Goal: Use online tool/utility: Utilize a website feature to perform a specific function

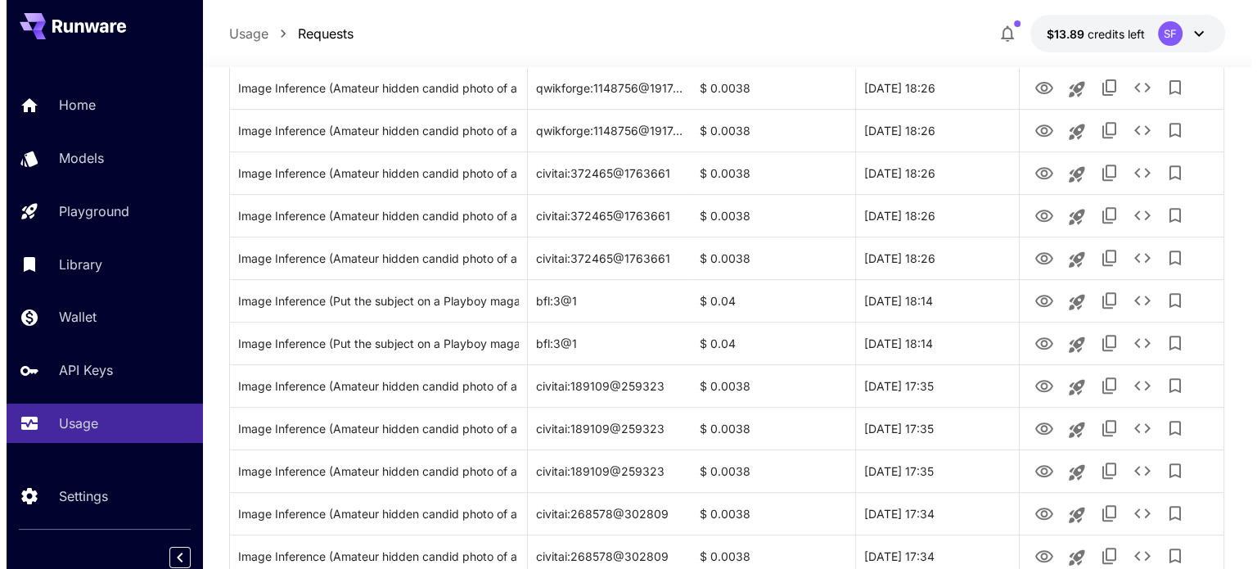
scroll to position [682, 0]
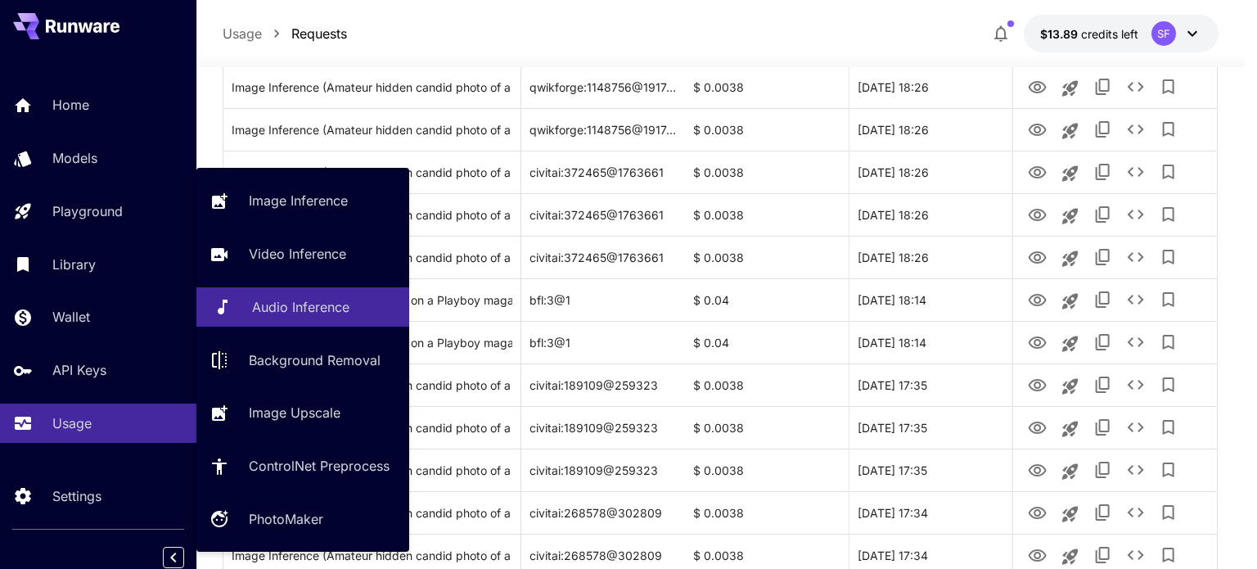
click at [314, 305] on p "Audio Inference" at bounding box center [300, 307] width 97 height 20
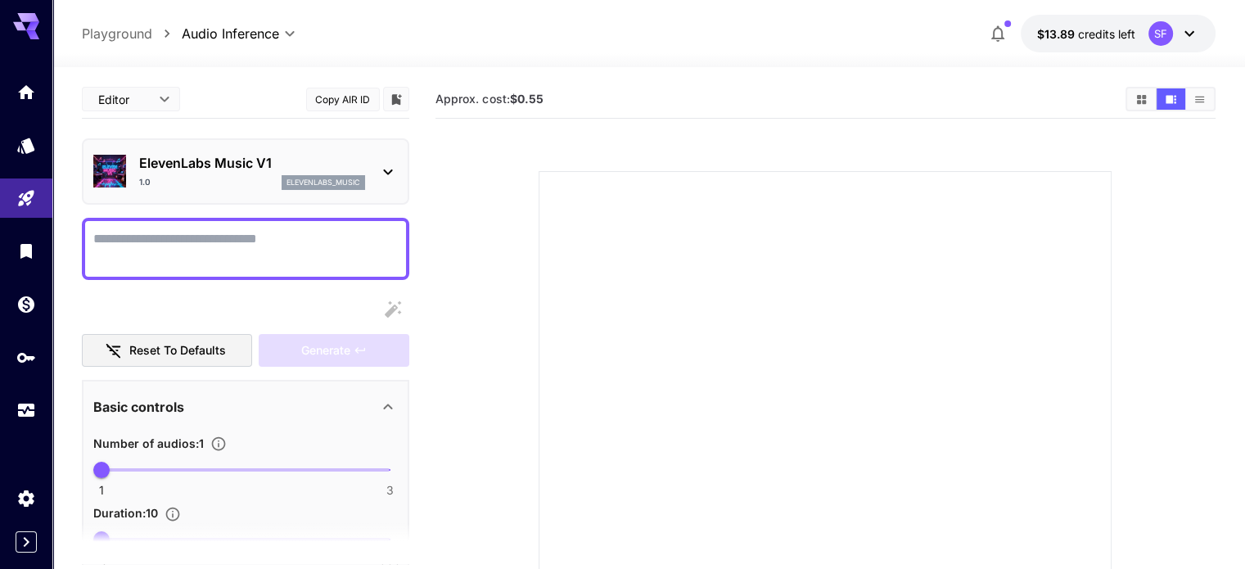
click at [393, 170] on icon at bounding box center [388, 172] width 20 height 20
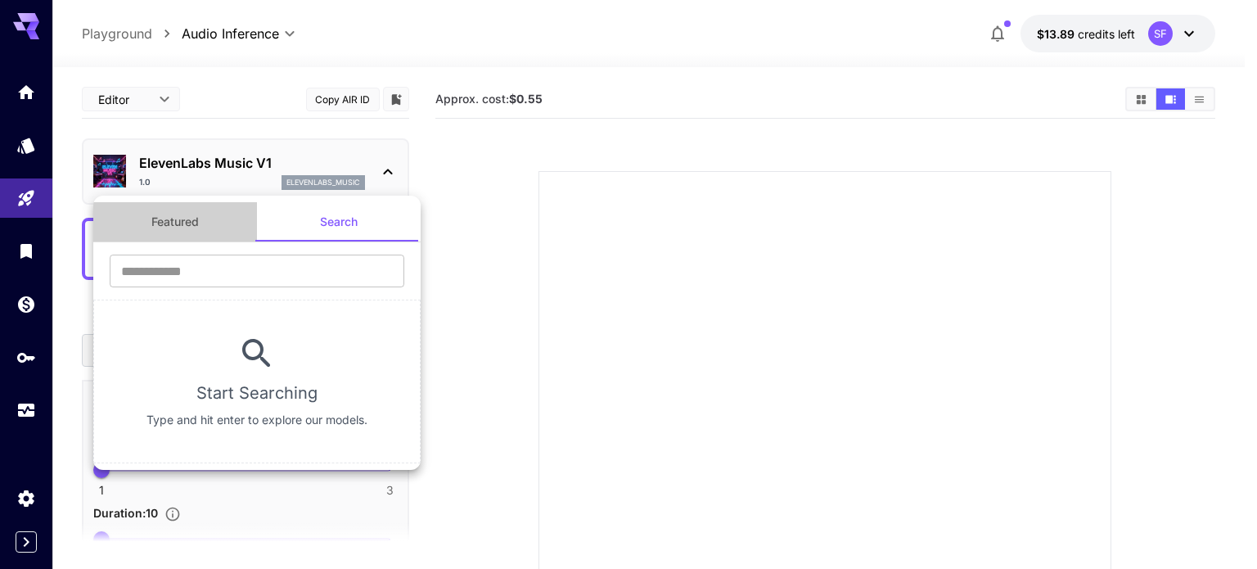
click at [157, 212] on button "Featured" at bounding box center [175, 221] width 164 height 39
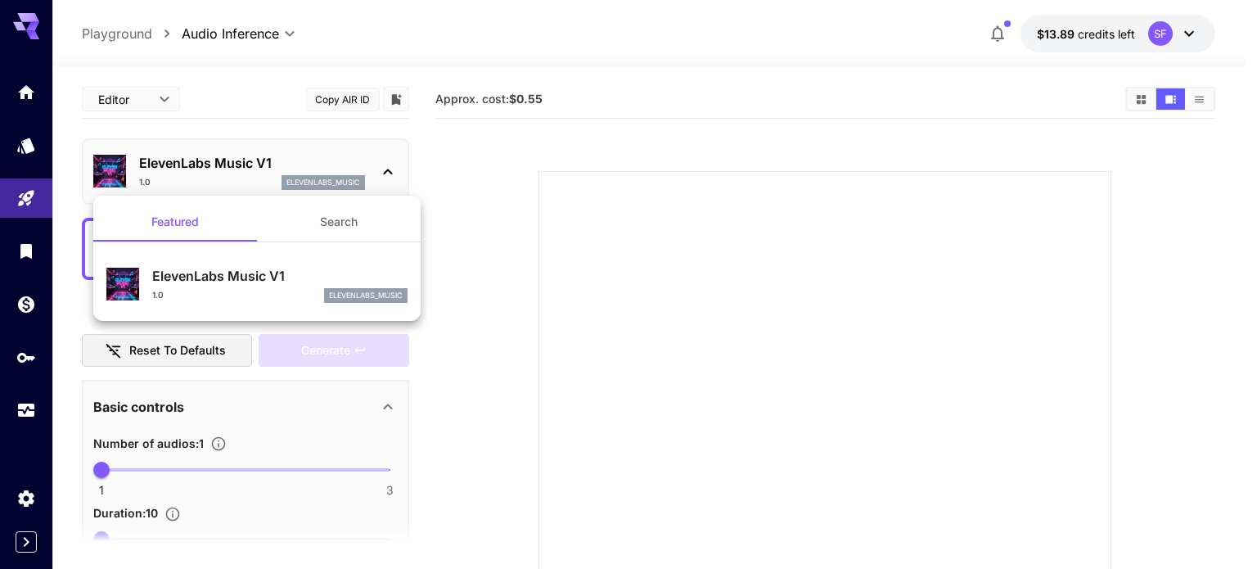
click at [426, 186] on div at bounding box center [628, 284] width 1257 height 569
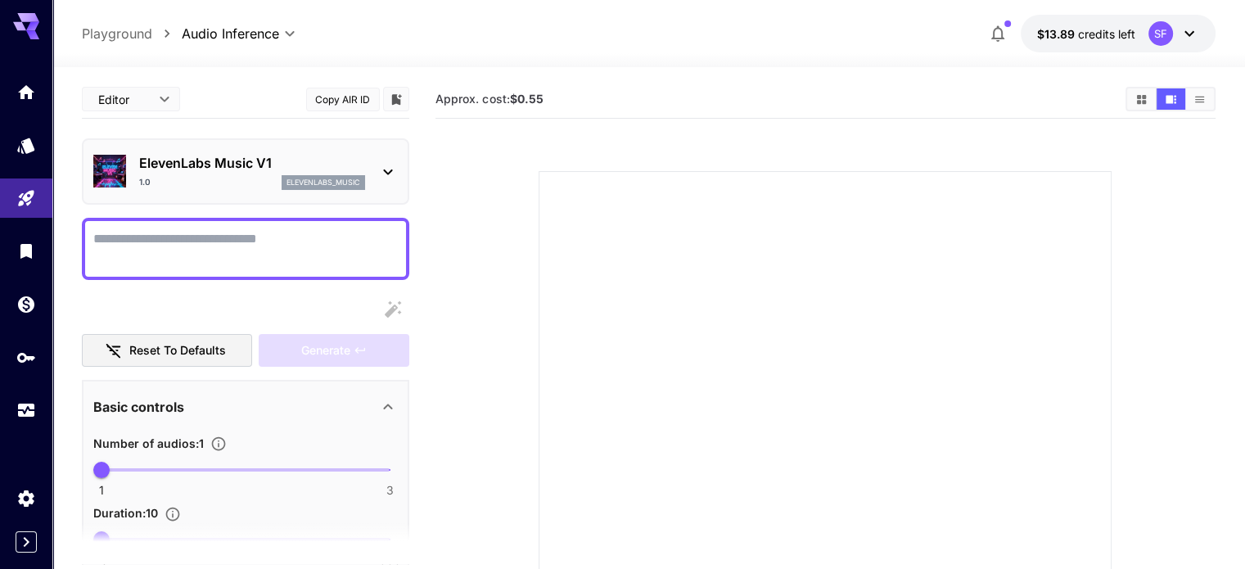
scroll to position [136, 0]
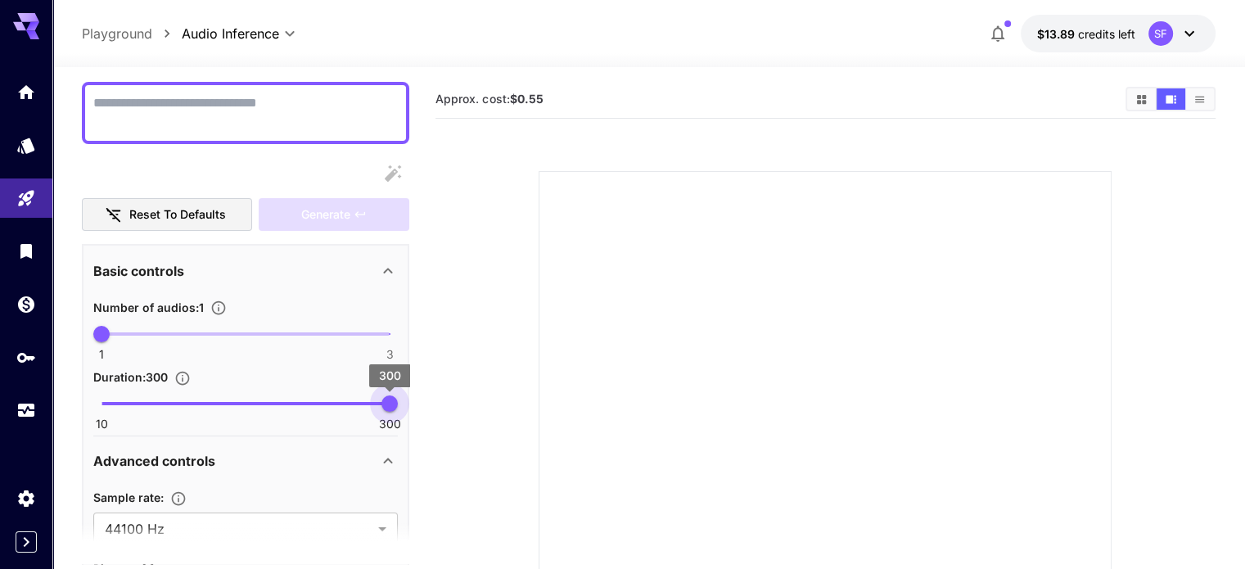
type input "**"
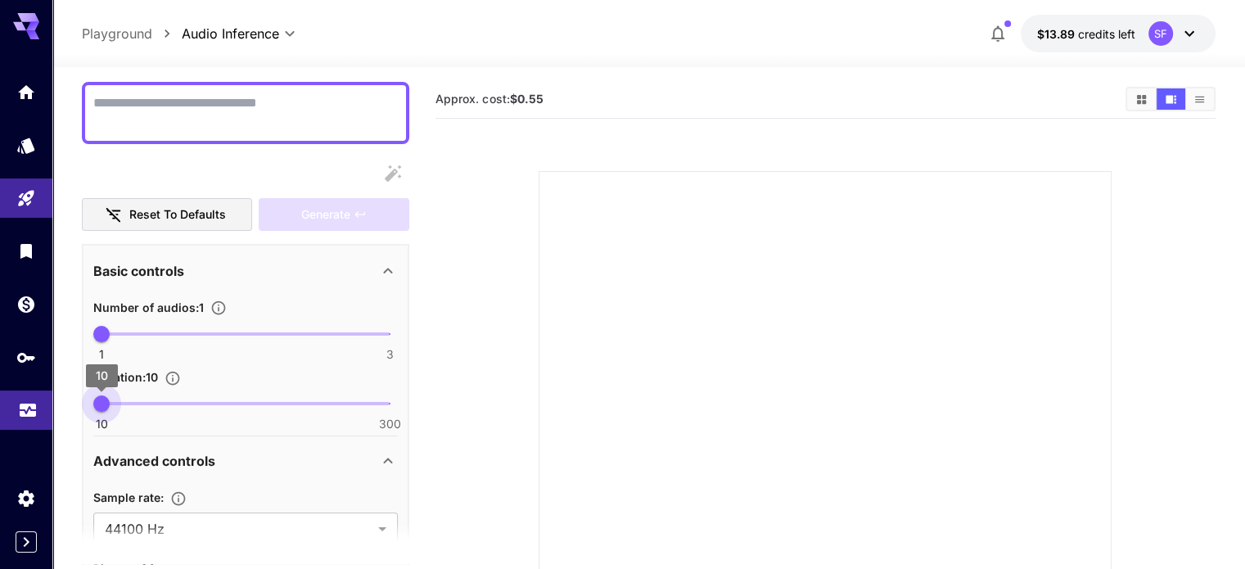
drag, startPoint x: 98, startPoint y: 400, endPoint x: 29, endPoint y: 417, distance: 71.5
click at [29, 417] on div "**********" at bounding box center [622, 396] width 1245 height 793
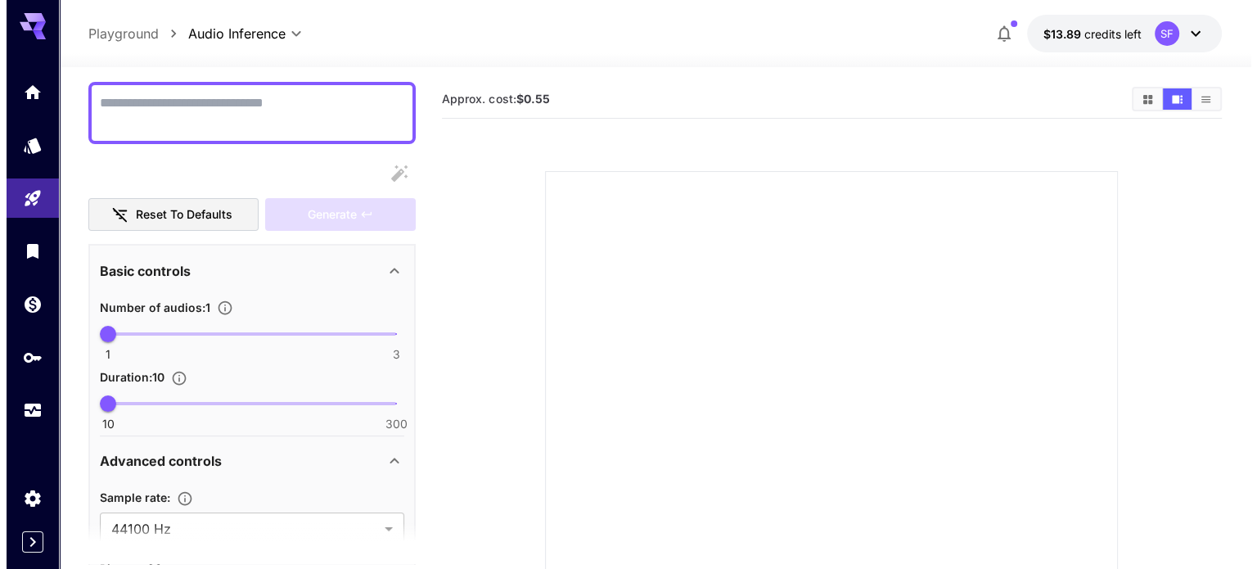
scroll to position [0, 0]
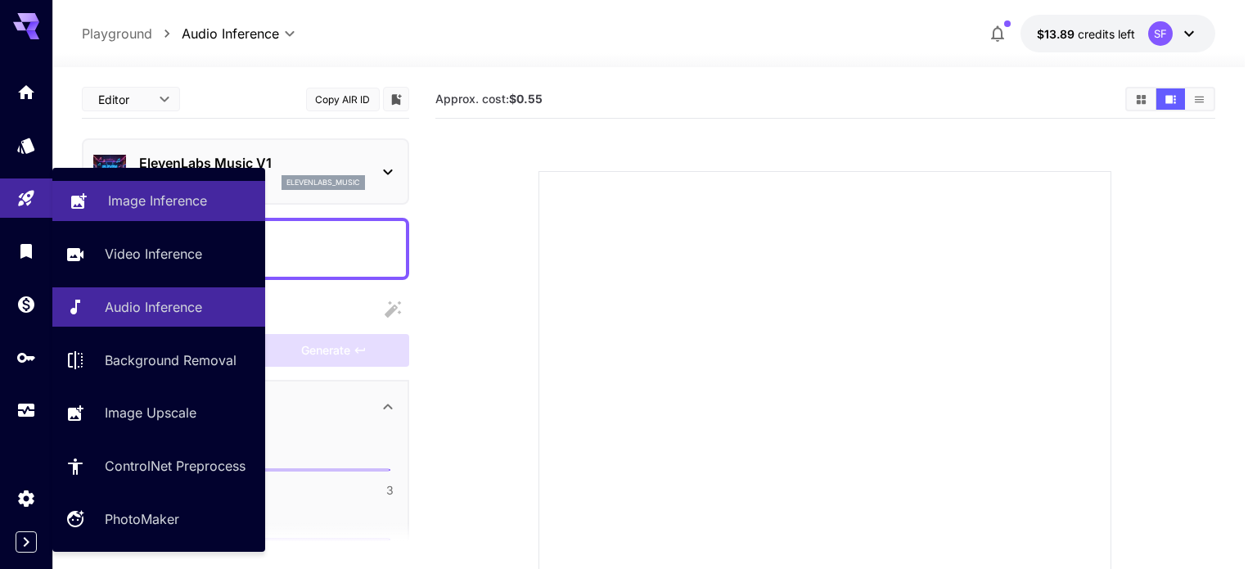
click at [167, 202] on p "Image Inference" at bounding box center [157, 201] width 99 height 20
type input "**********"
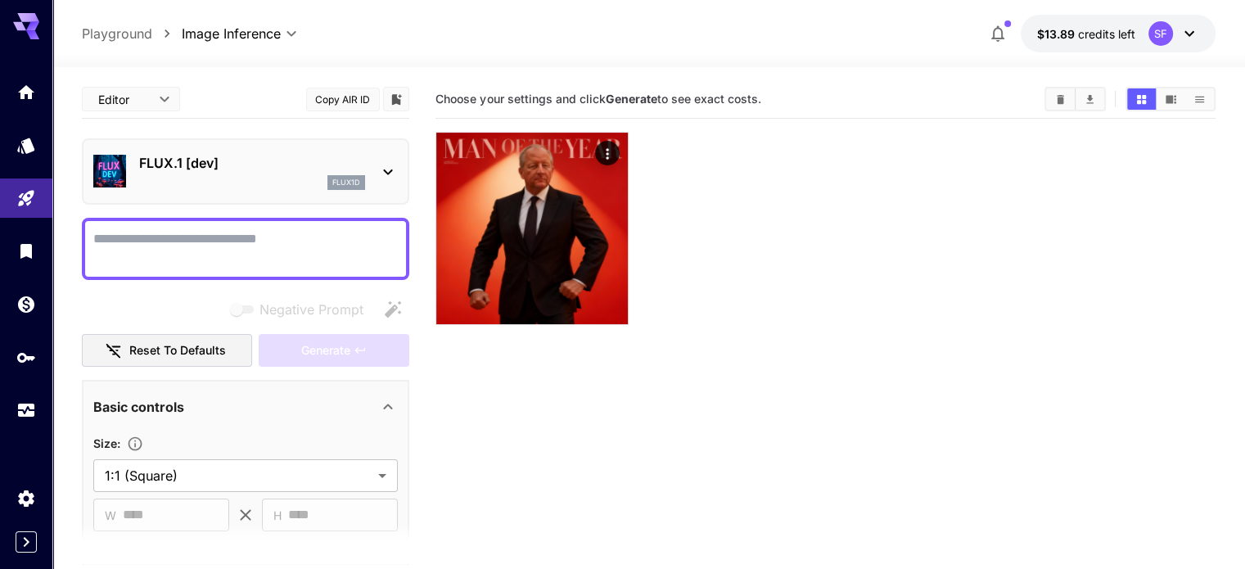
click at [385, 169] on icon at bounding box center [388, 172] width 9 height 6
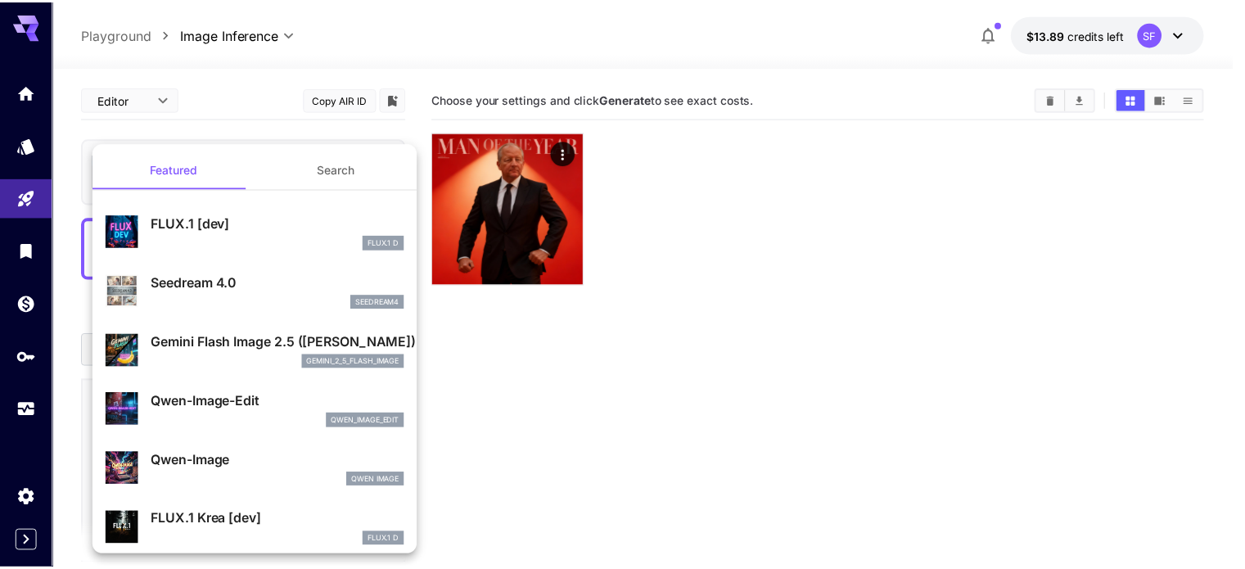
scroll to position [136, 0]
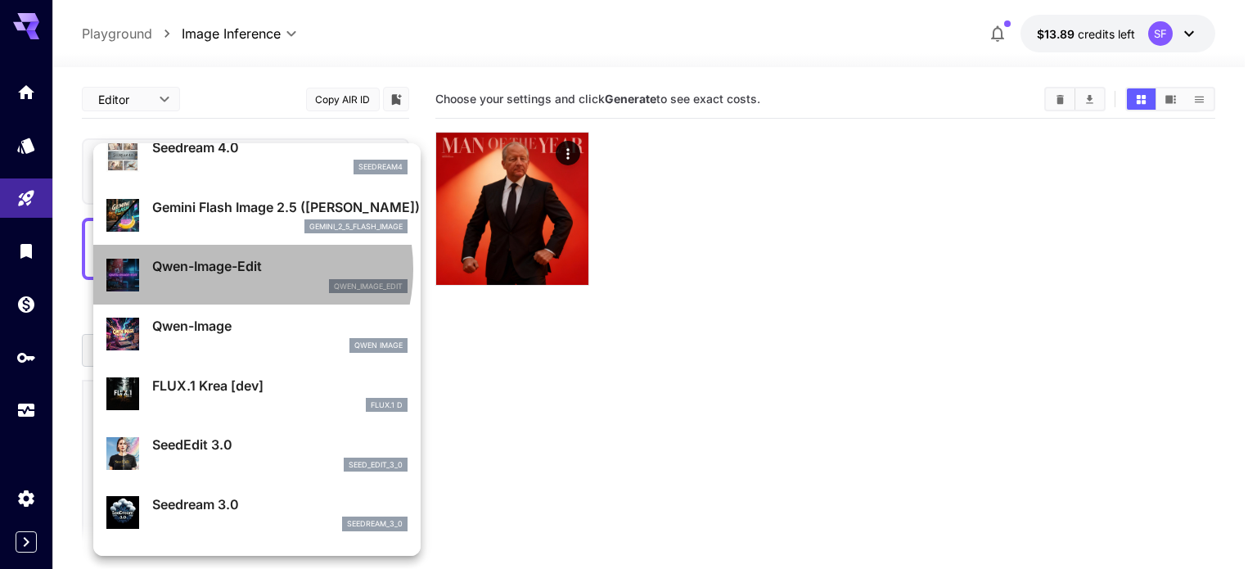
click at [230, 268] on p "Qwen-Image-Edit" at bounding box center [279, 266] width 255 height 20
type input "*"
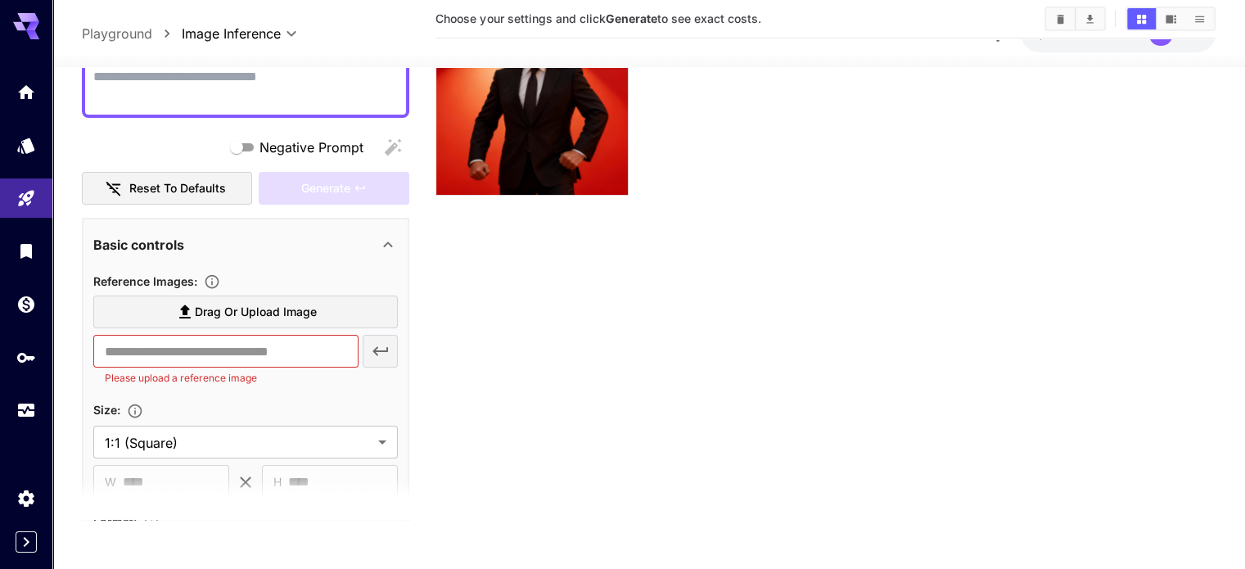
scroll to position [136, 0]
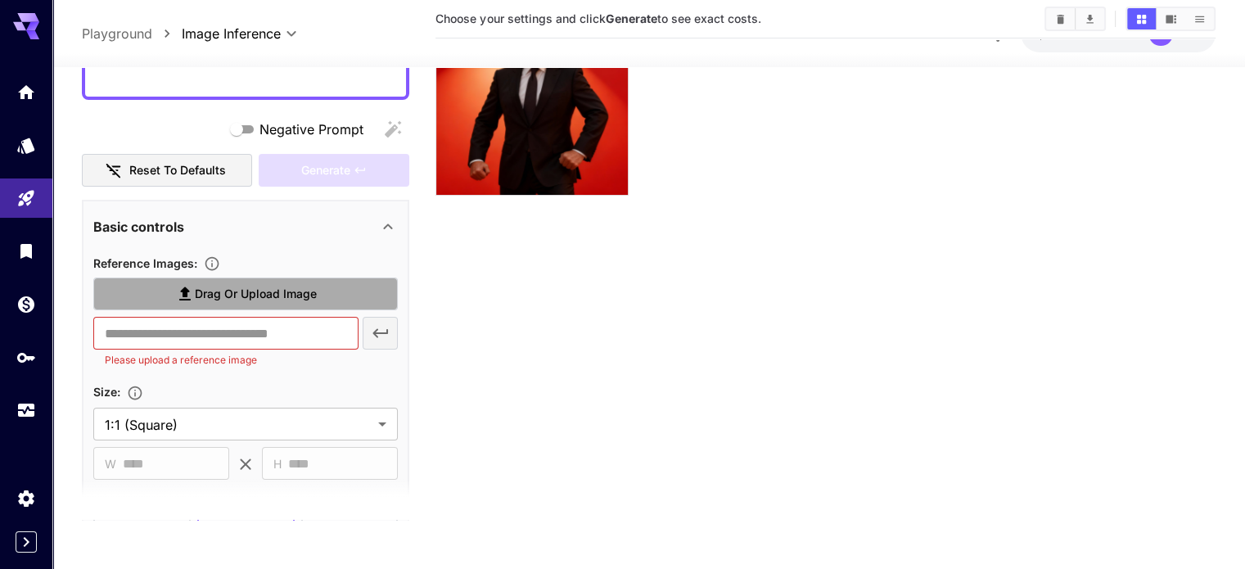
click at [255, 290] on span "Drag or upload image" at bounding box center [256, 294] width 122 height 20
click at [0, 0] on input "Drag or upload image" at bounding box center [0, 0] width 0 height 0
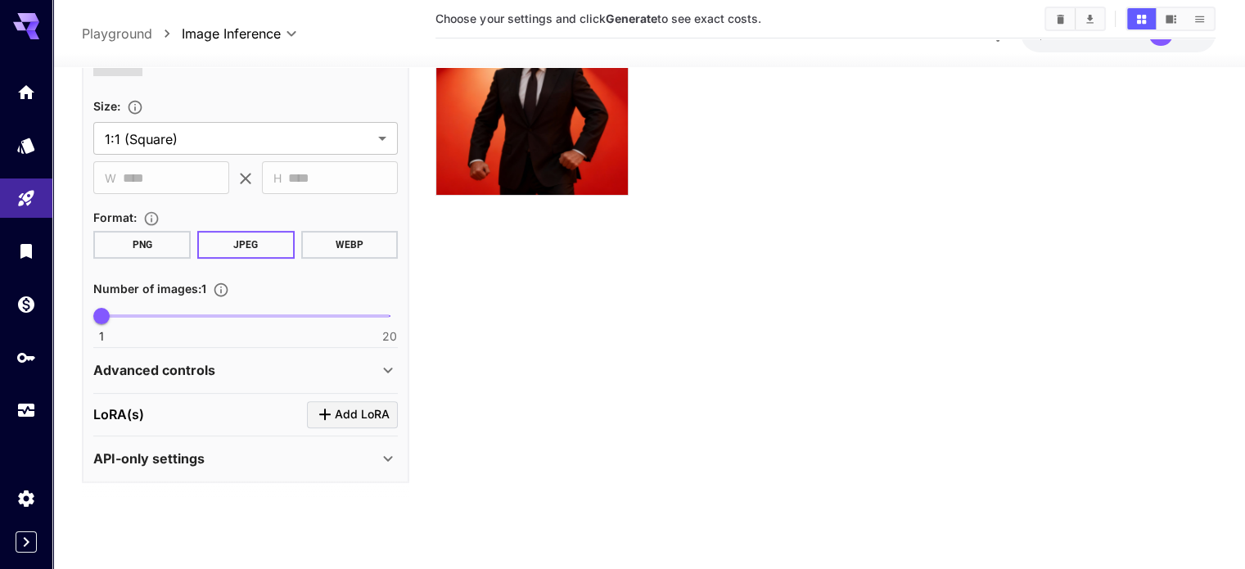
type input "**********"
click at [310, 361] on div "Advanced controls" at bounding box center [235, 371] width 285 height 20
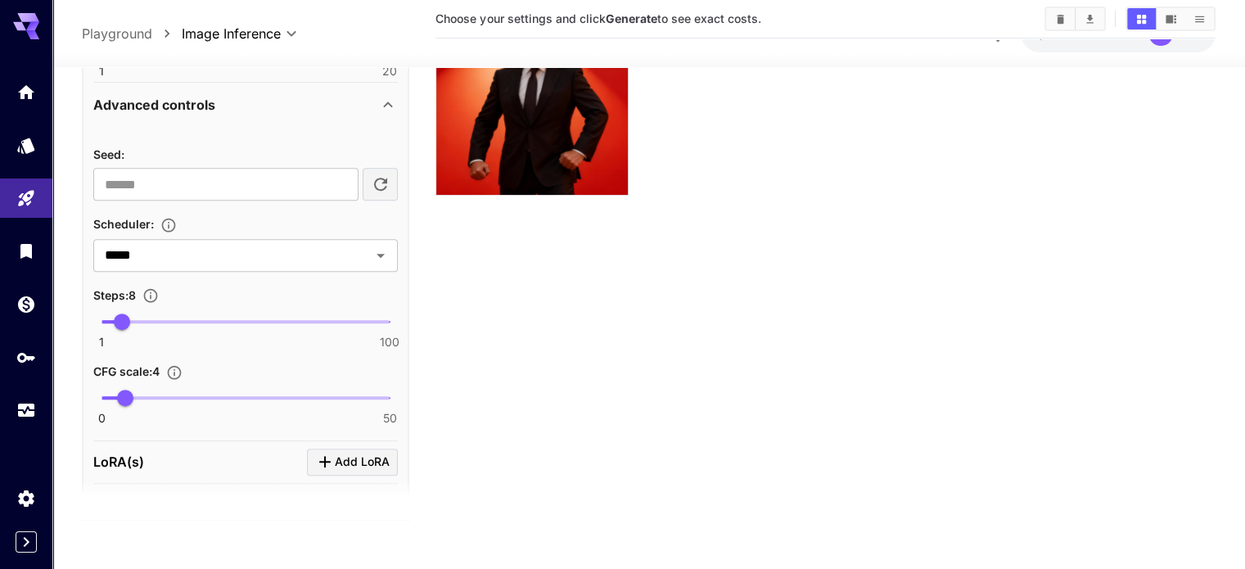
scroll to position [738, 0]
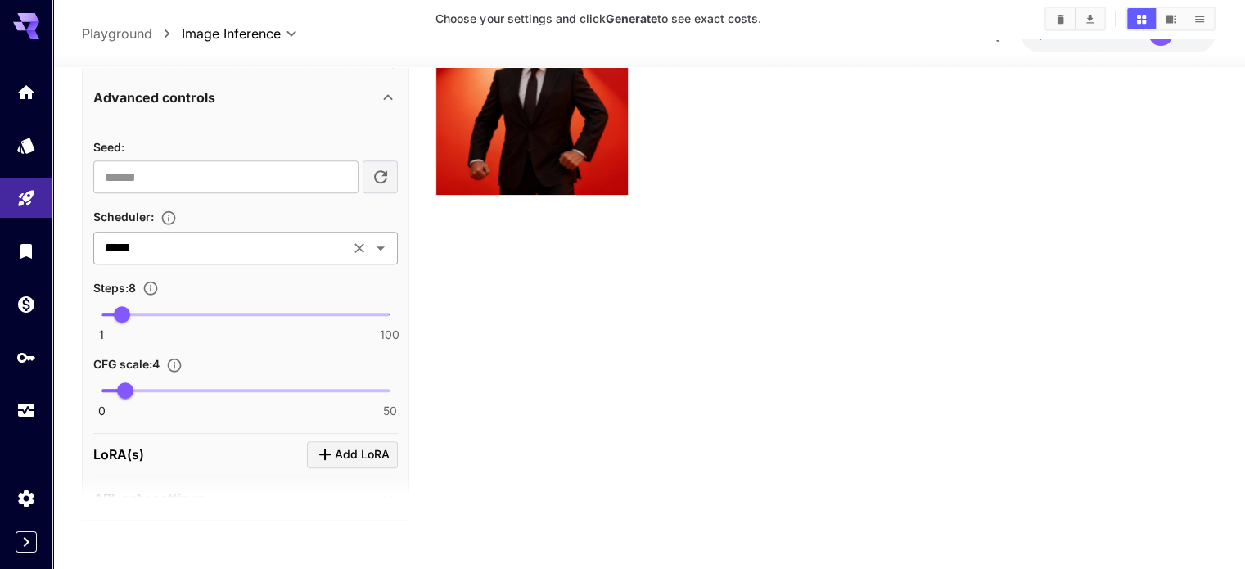
click at [275, 241] on input "*****" at bounding box center [221, 248] width 246 height 23
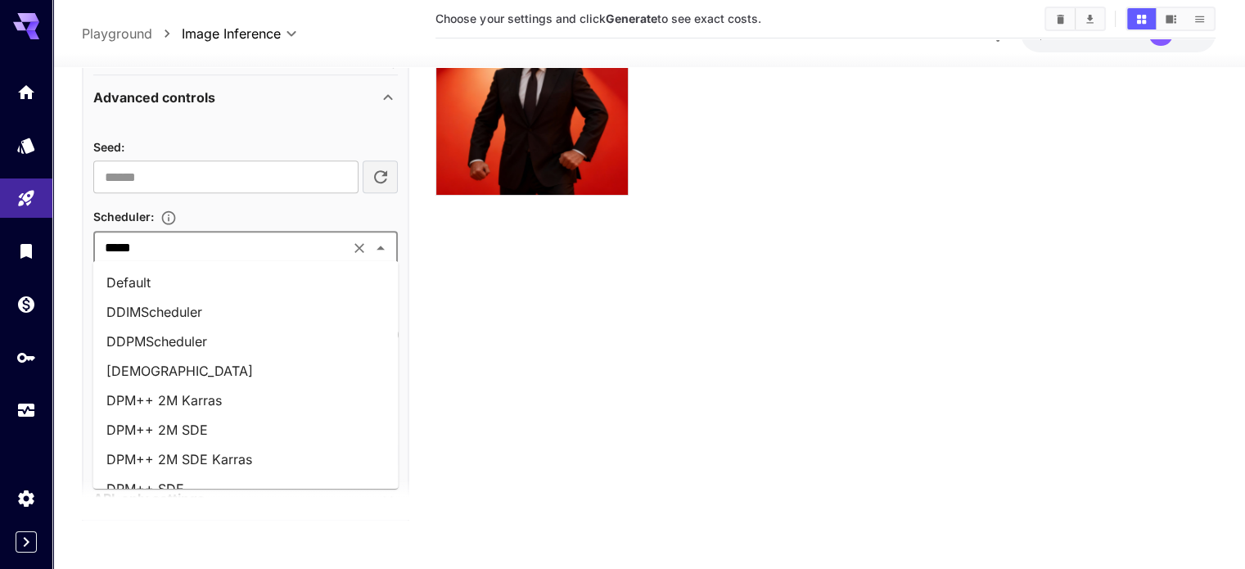
scroll to position [634, 0]
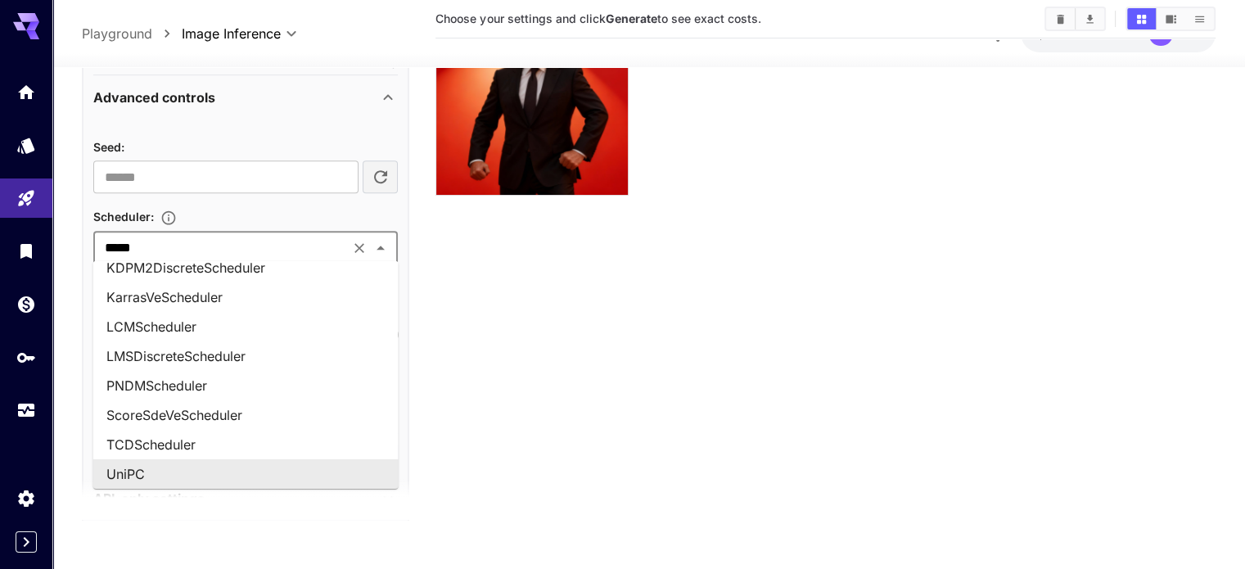
click at [293, 207] on div "Scheduler :" at bounding box center [245, 216] width 305 height 20
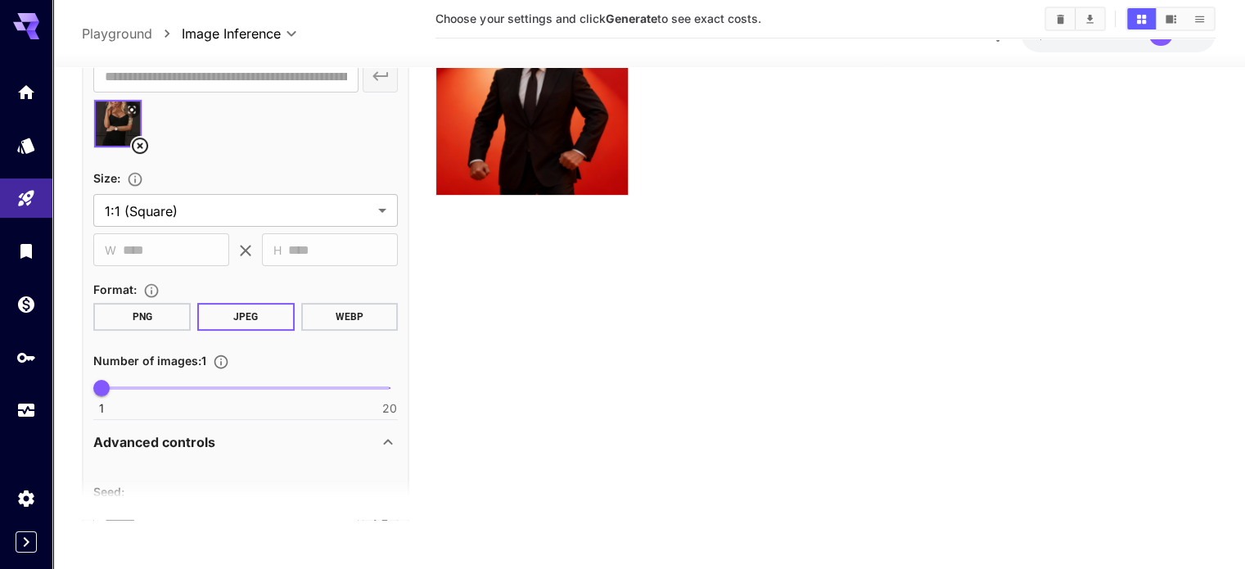
scroll to position [409, 0]
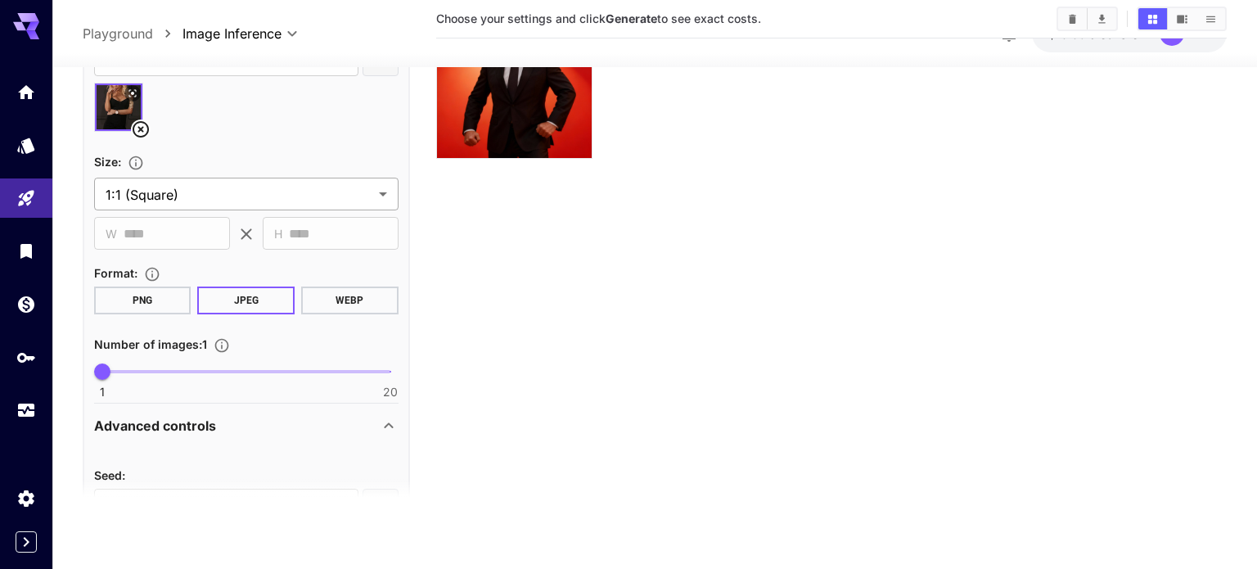
click at [163, 183] on body "**********" at bounding box center [628, 220] width 1257 height 698
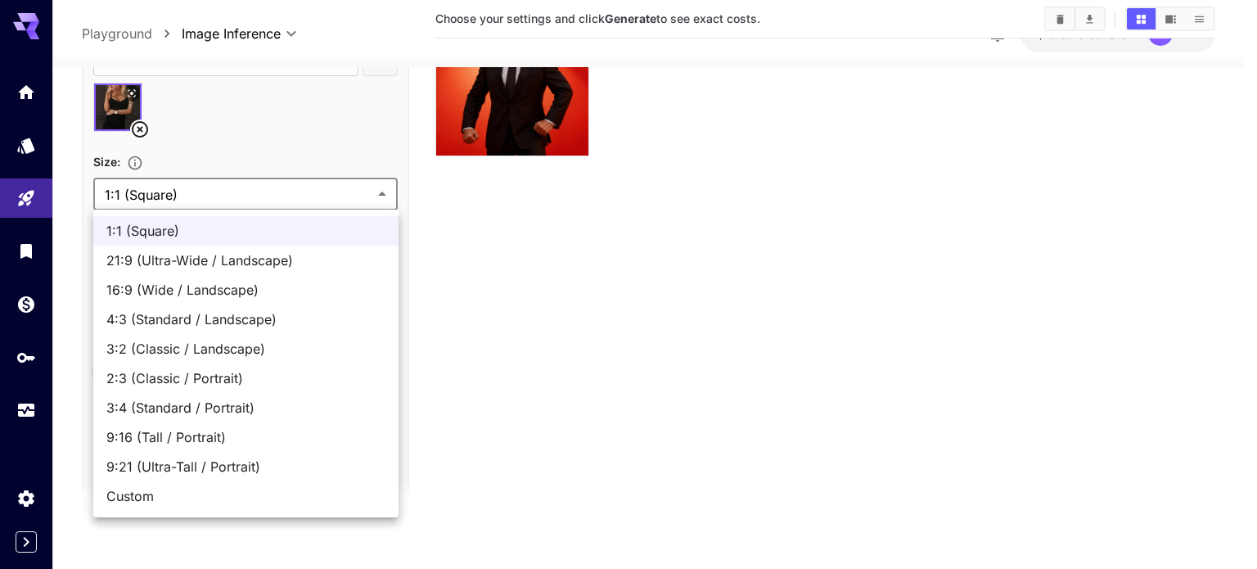
click at [233, 438] on span "9:16 (Tall / Portrait)" at bounding box center [245, 437] width 279 height 20
type input "**********"
type input "***"
type input "****"
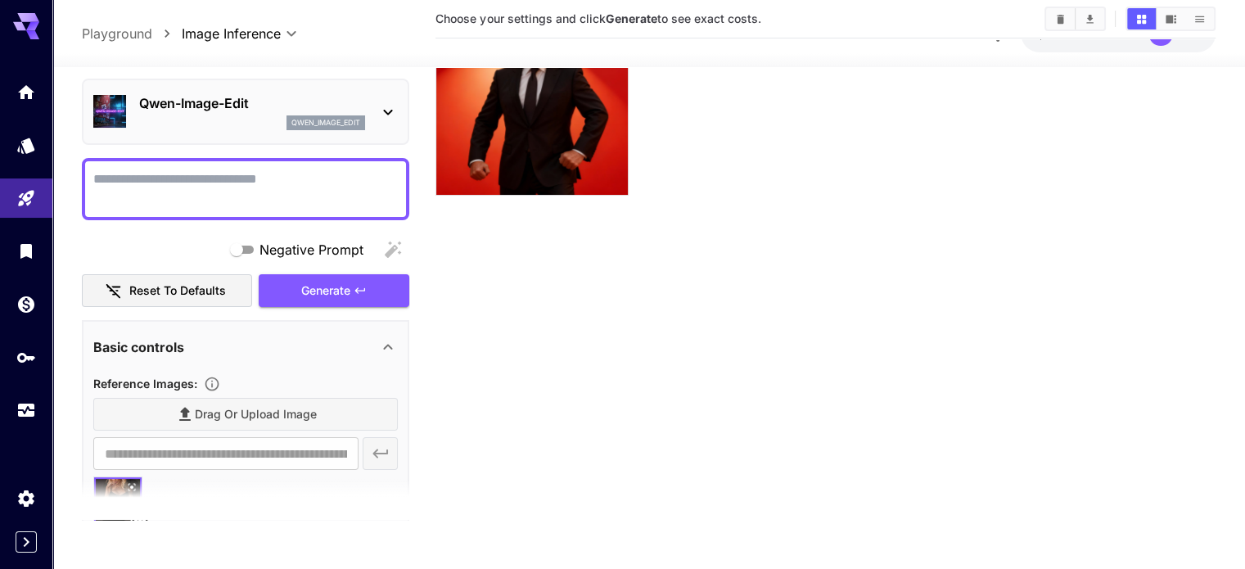
scroll to position [0, 0]
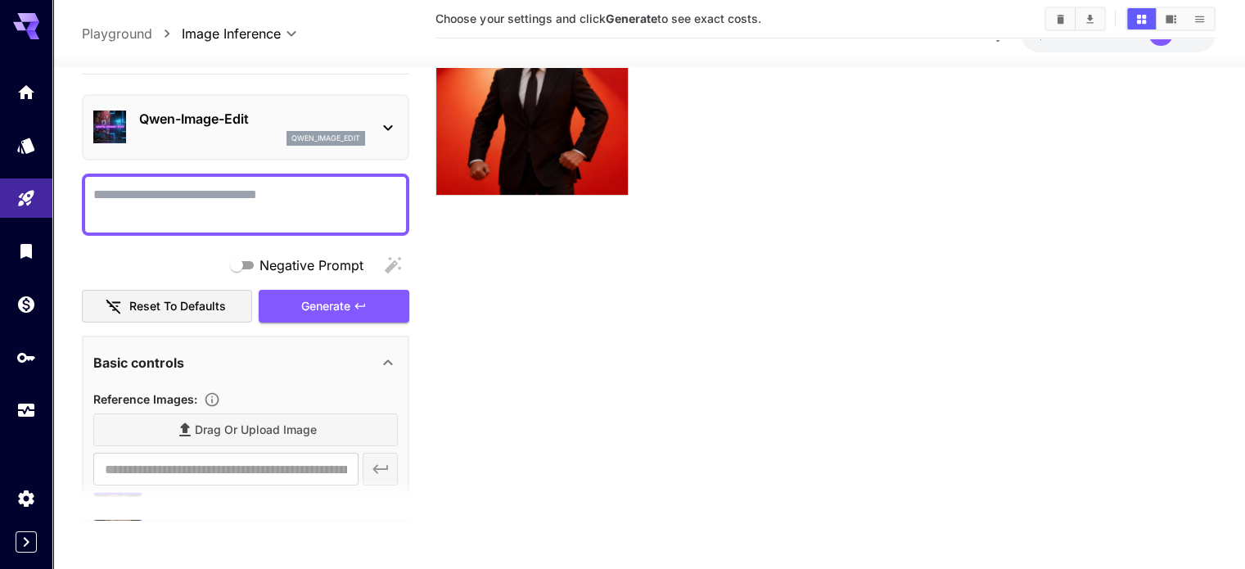
click at [183, 179] on div at bounding box center [245, 205] width 327 height 62
click at [188, 201] on textarea "Negative Prompt" at bounding box center [245, 204] width 305 height 39
type textarea "**********"
click at [336, 300] on span "Generate" at bounding box center [325, 306] width 49 height 20
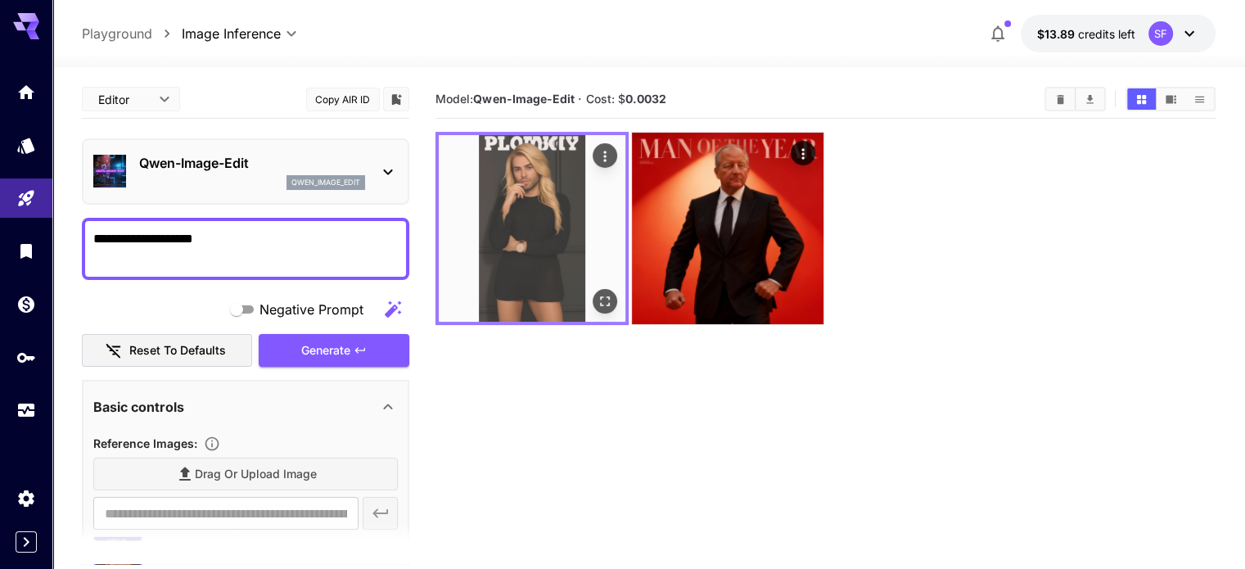
click at [517, 176] on img at bounding box center [532, 228] width 187 height 187
click at [597, 293] on icon "Open in fullscreen" at bounding box center [605, 301] width 16 height 16
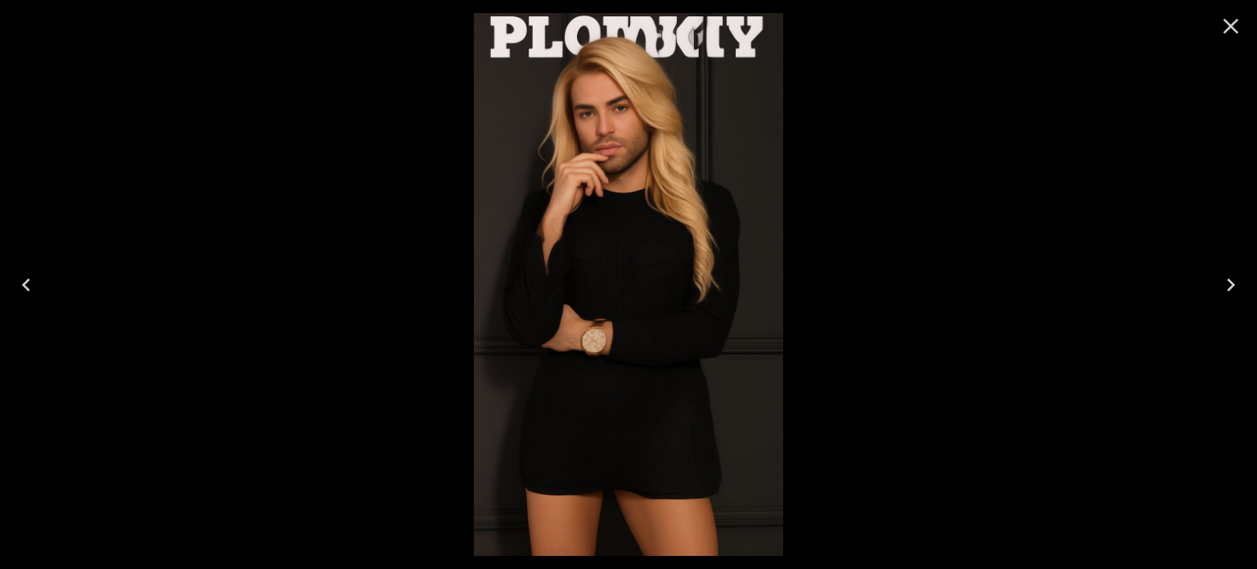
click at [1236, 26] on icon "Close" at bounding box center [1231, 26] width 26 height 26
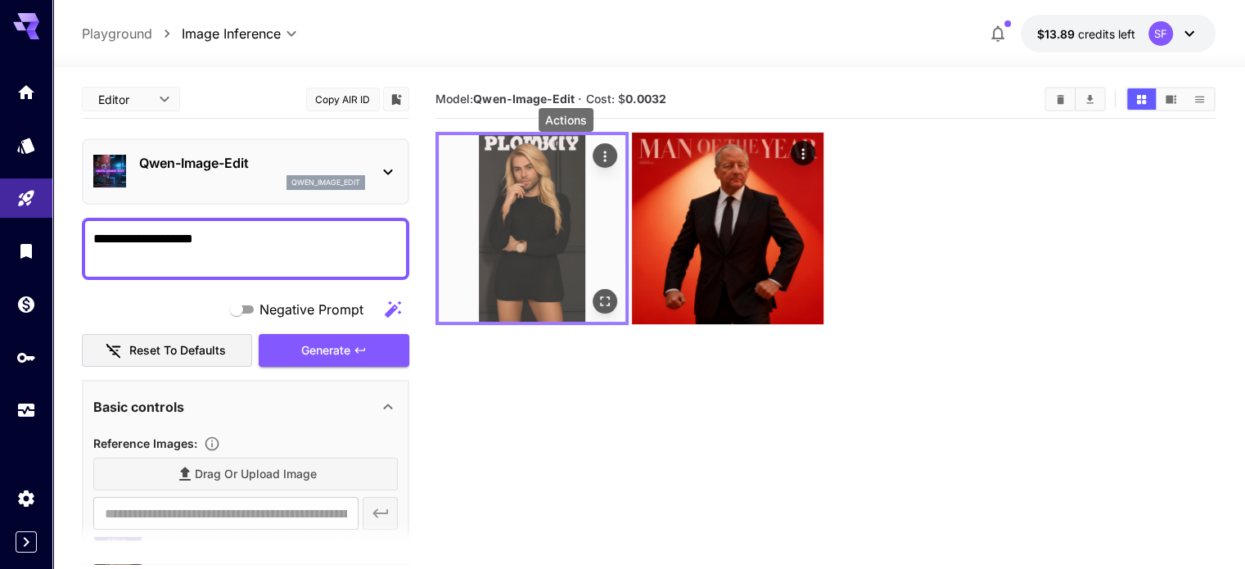
click at [597, 152] on icon "Actions" at bounding box center [605, 156] width 16 height 16
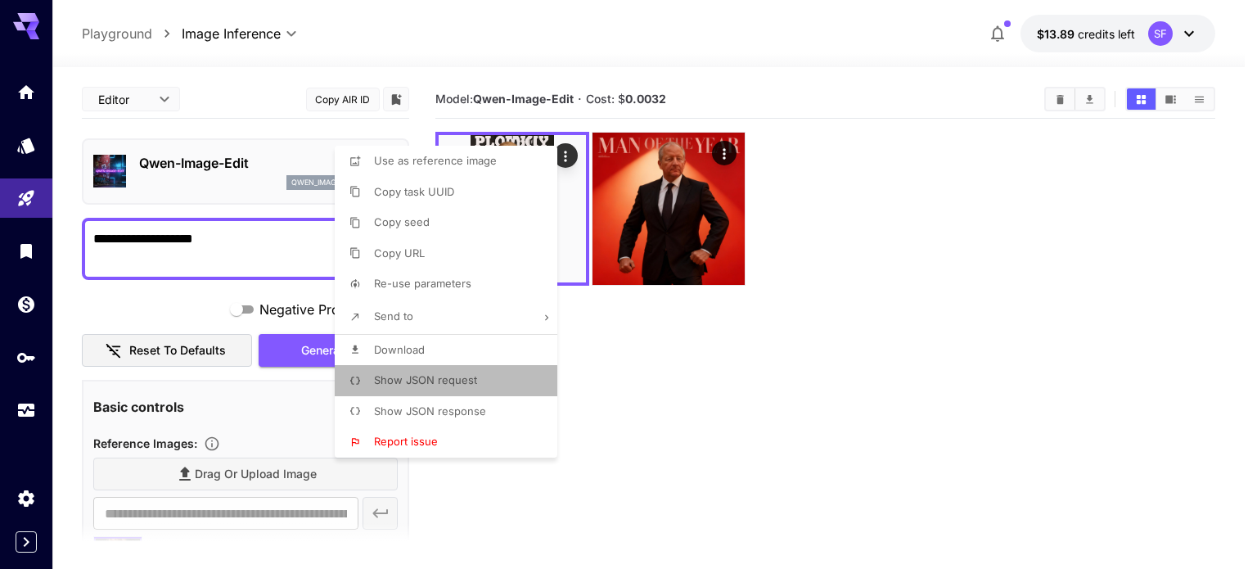
click at [458, 381] on span "Show JSON request" at bounding box center [425, 379] width 103 height 13
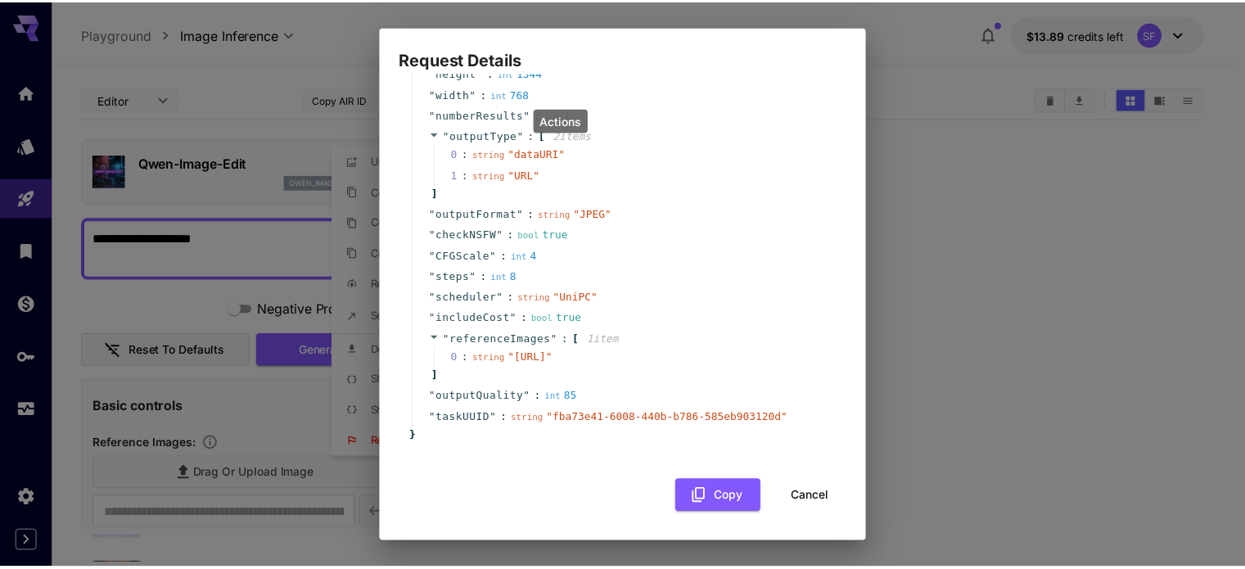
scroll to position [150, 0]
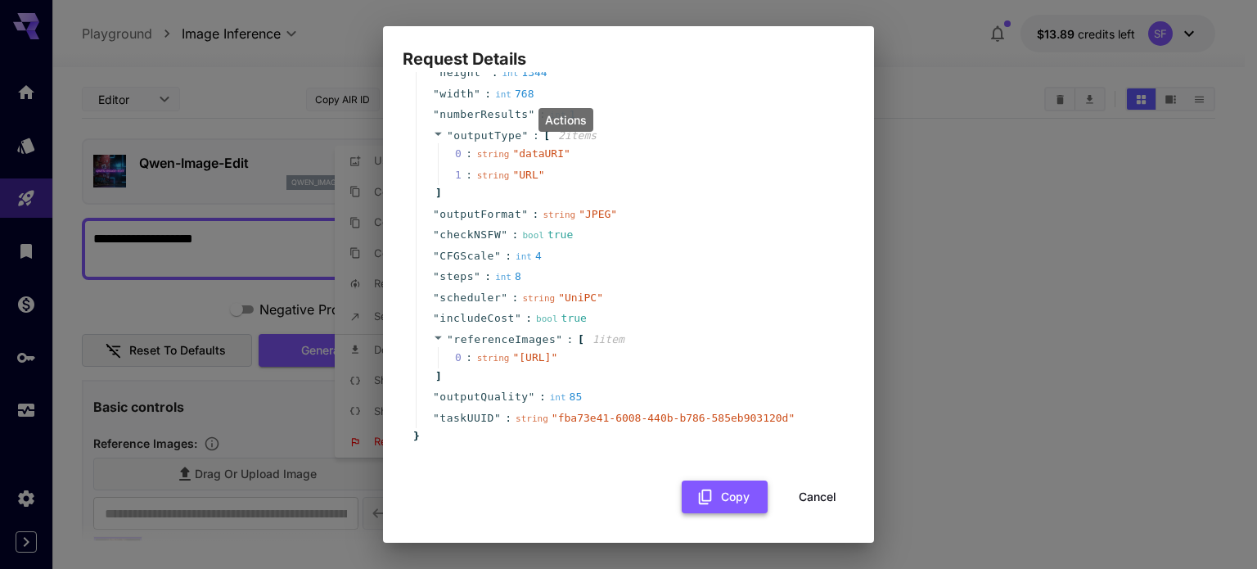
click at [696, 484] on button "Copy" at bounding box center [725, 497] width 86 height 34
click at [809, 500] on button "Cancel" at bounding box center [818, 497] width 74 height 34
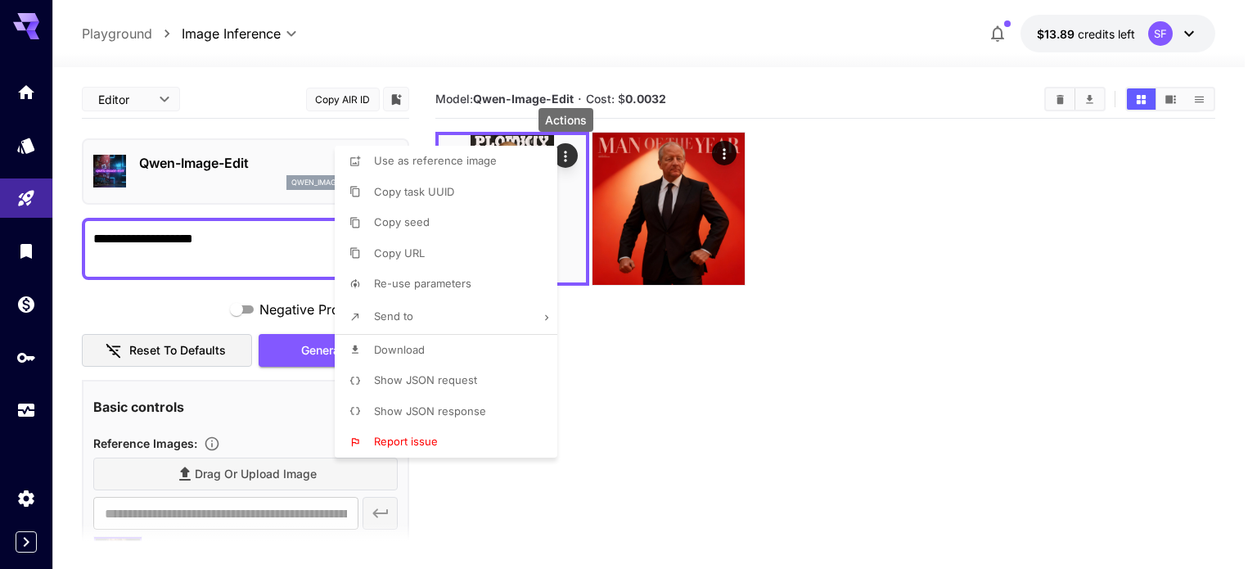
click at [290, 309] on div at bounding box center [628, 284] width 1257 height 569
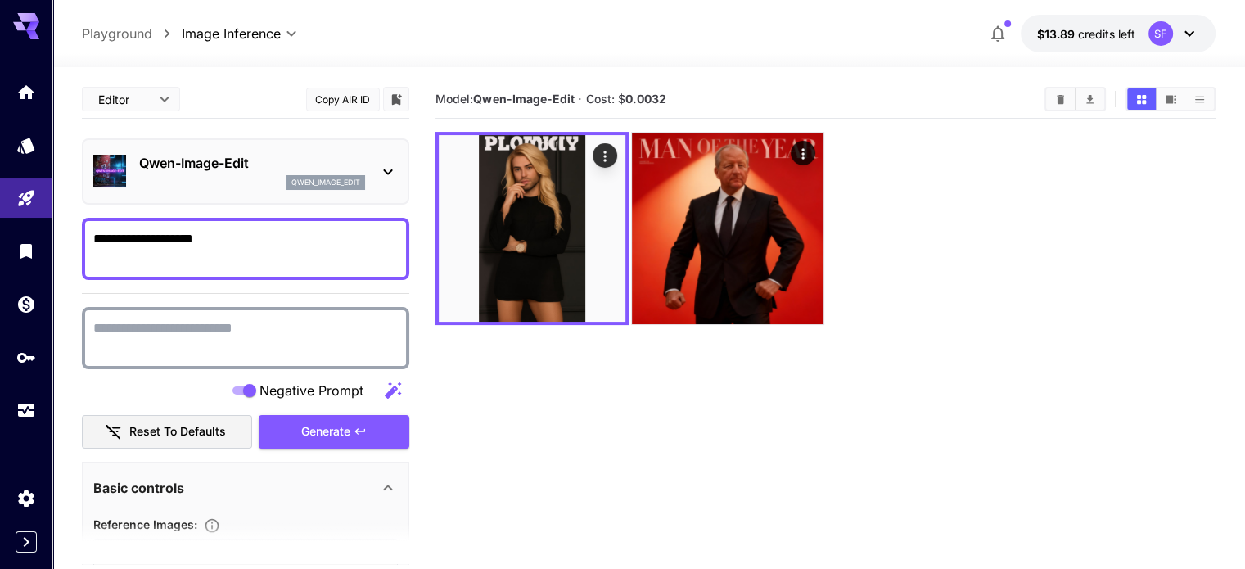
click at [277, 342] on textarea "Negative Prompt" at bounding box center [245, 337] width 305 height 39
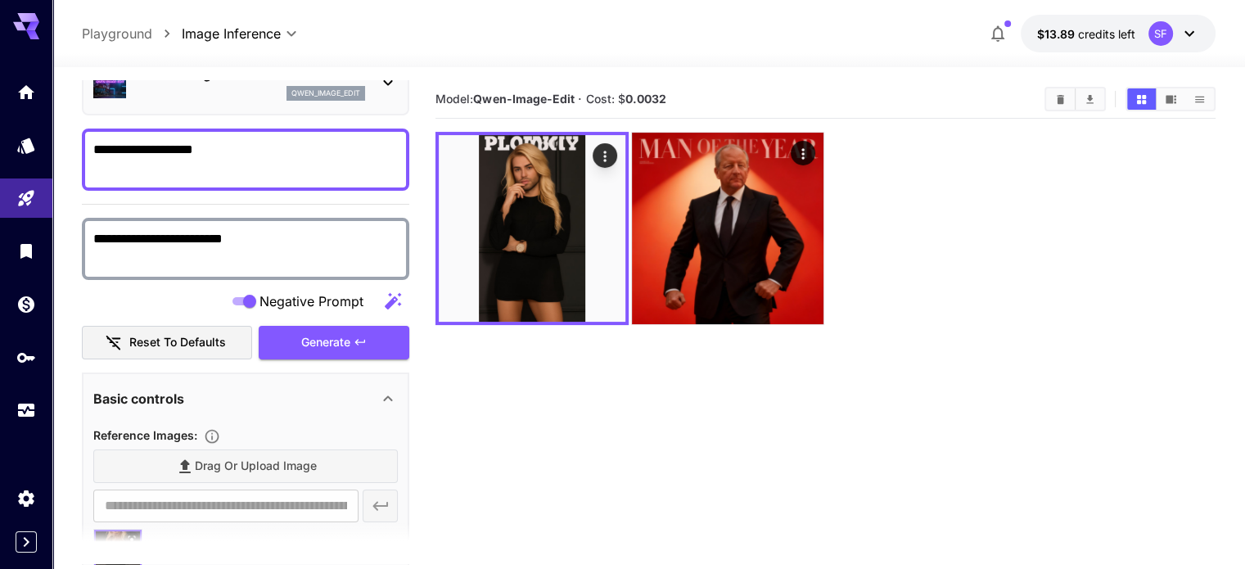
scroll to position [0, 0]
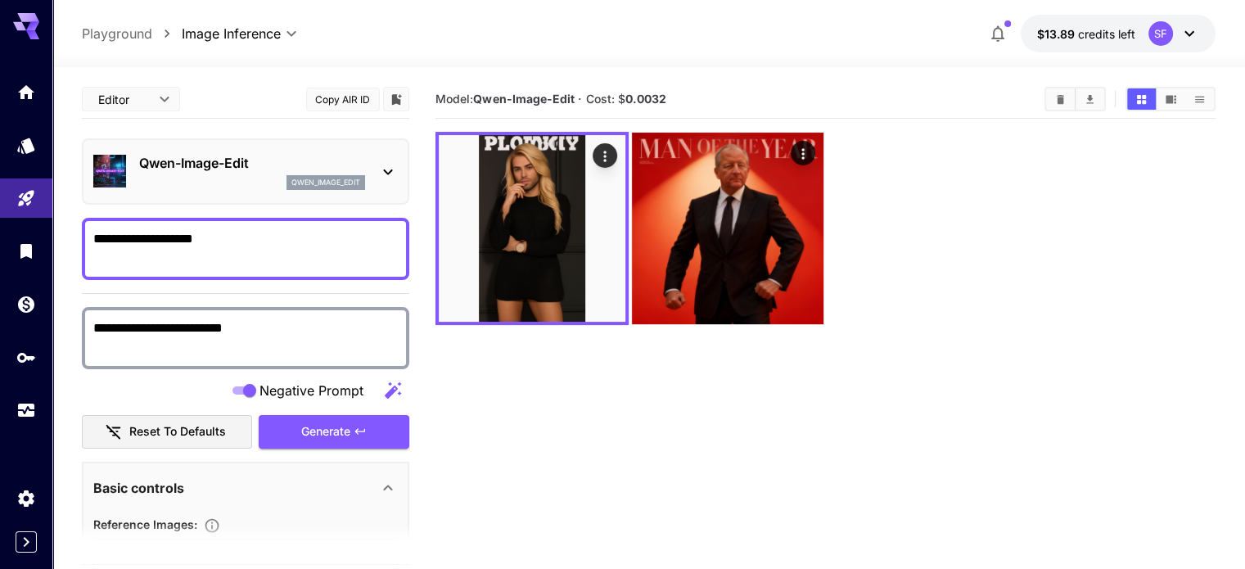
type textarea "**********"
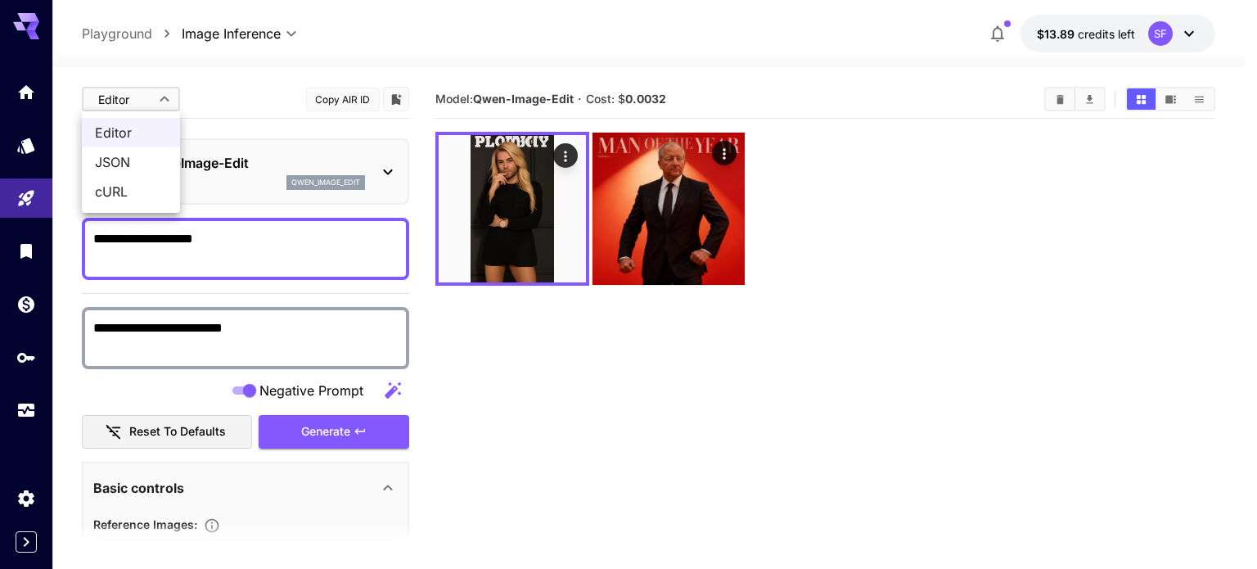
click at [160, 101] on body "**********" at bounding box center [628, 349] width 1257 height 698
click at [129, 163] on span "JSON" at bounding box center [131, 162] width 72 height 20
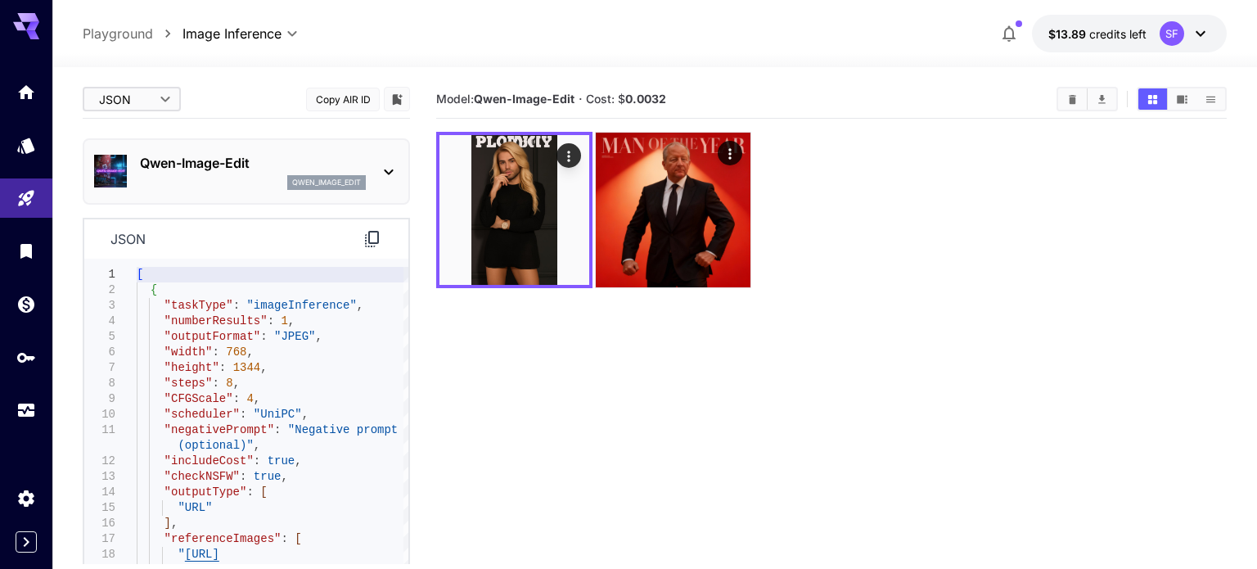
click at [133, 92] on body "**********" at bounding box center [628, 349] width 1257 height 698
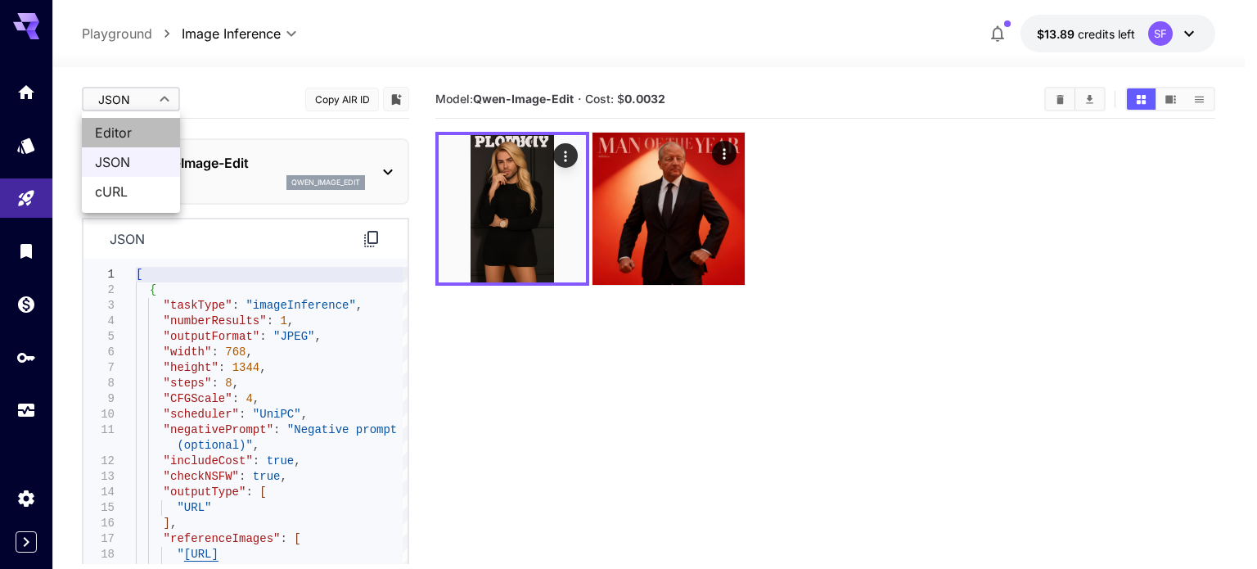
click at [128, 127] on span "Editor" at bounding box center [131, 133] width 72 height 20
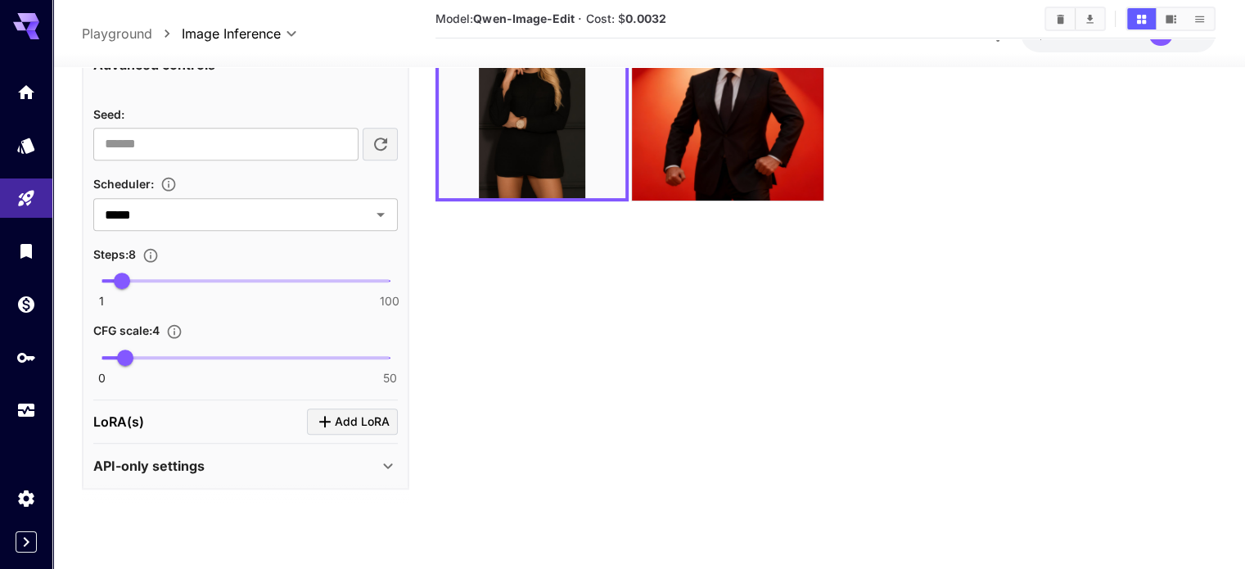
scroll to position [129, 0]
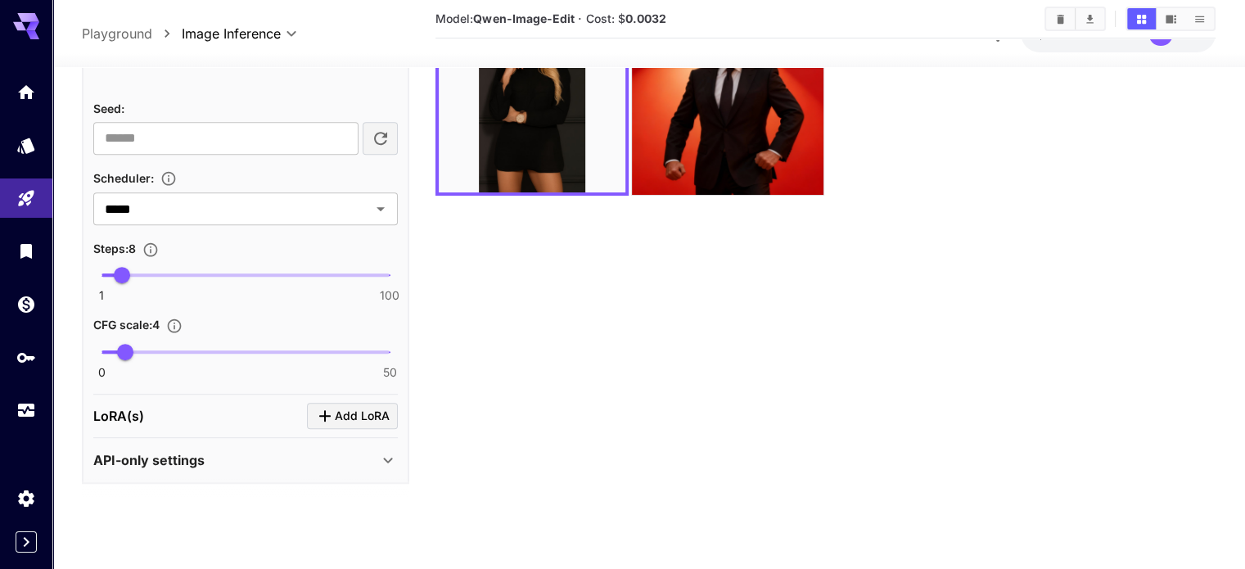
click at [167, 450] on p "API-only settings" at bounding box center [148, 460] width 111 height 20
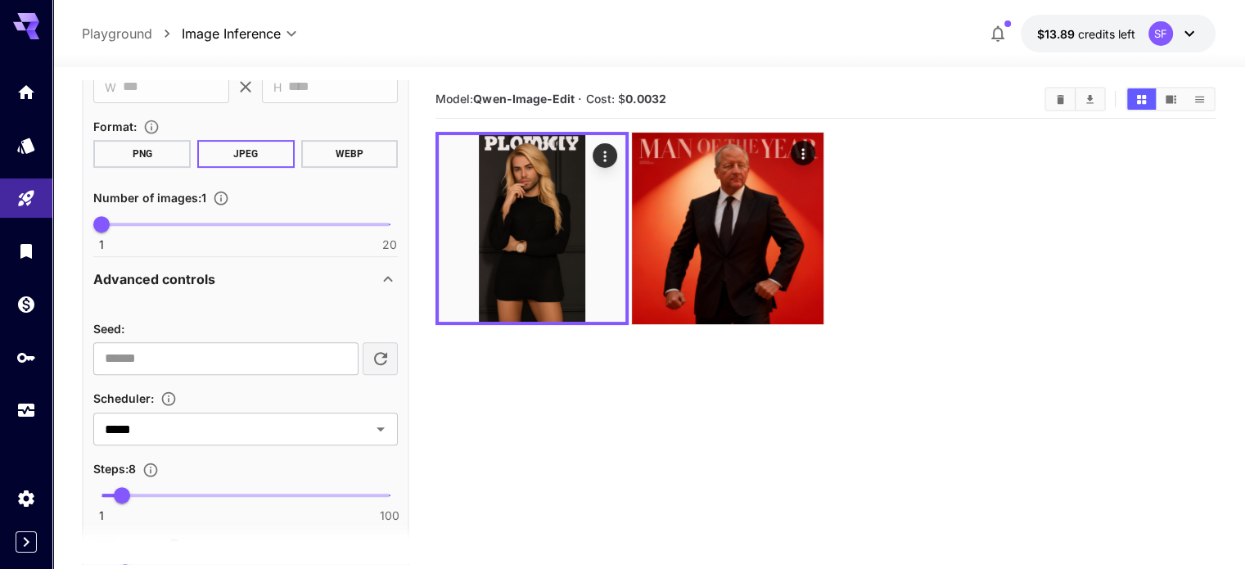
scroll to position [954, 0]
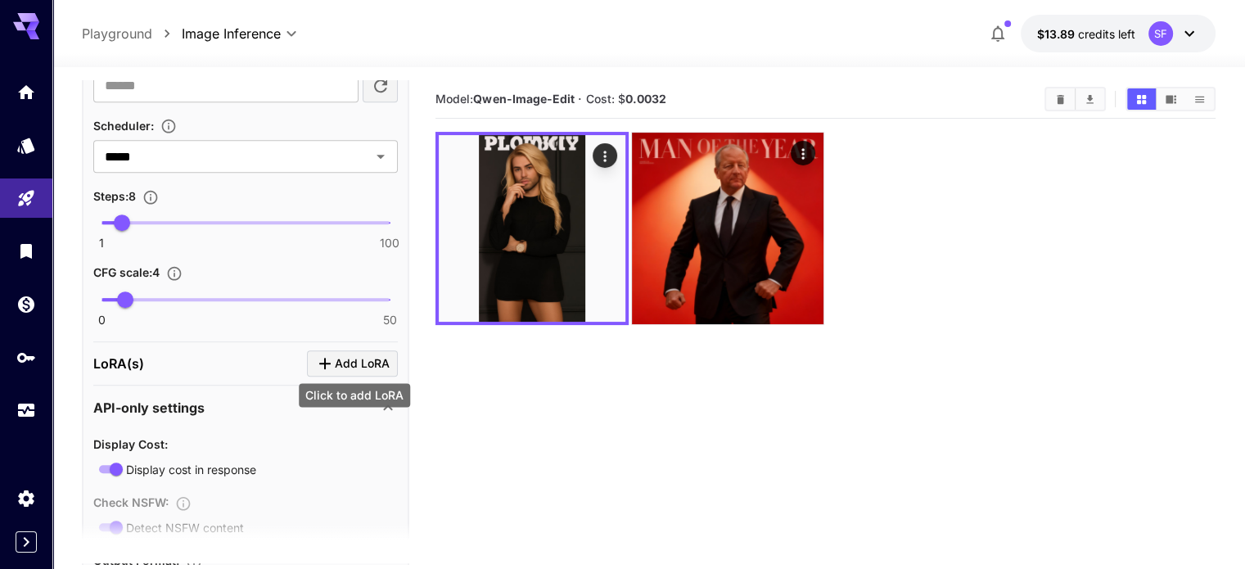
click at [346, 359] on span "Add LoRA" at bounding box center [362, 364] width 55 height 20
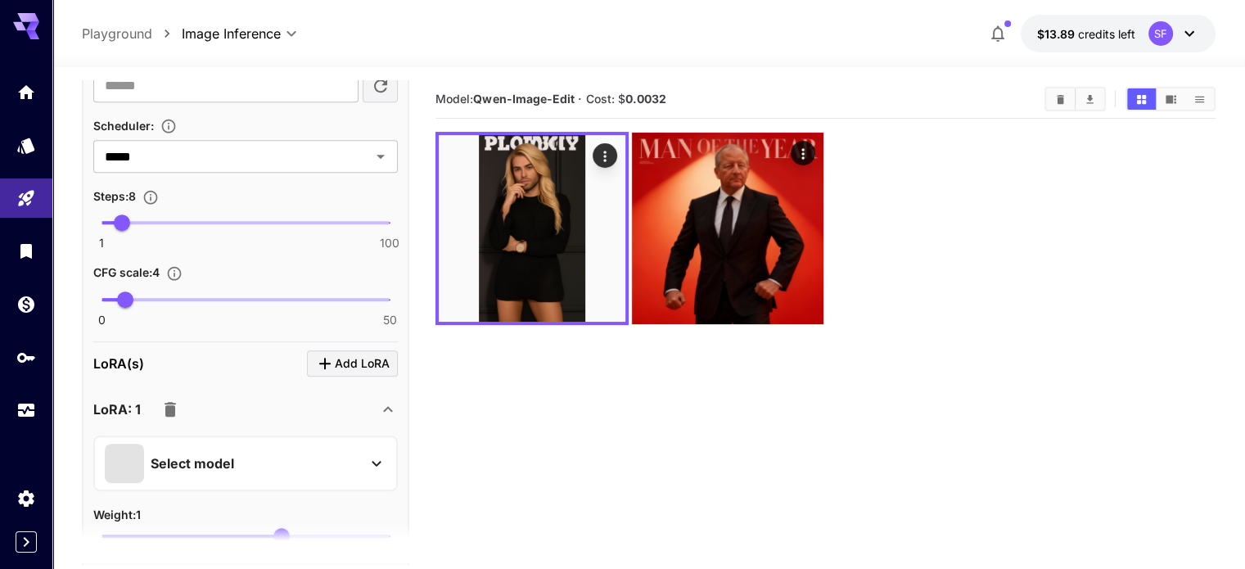
click at [314, 452] on div "Select model" at bounding box center [232, 463] width 255 height 39
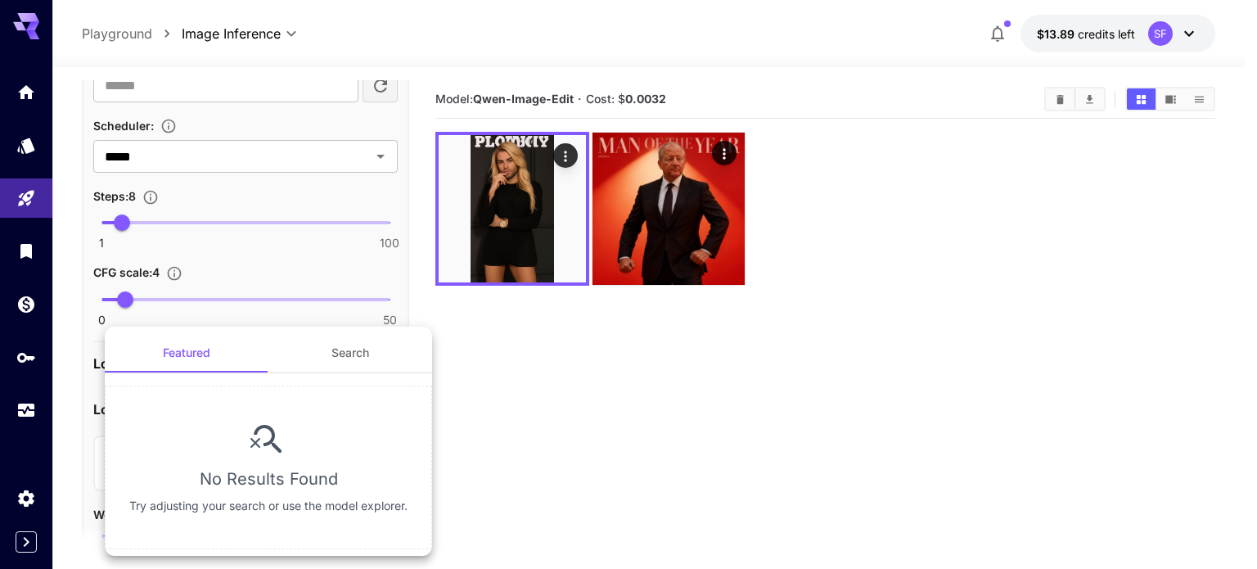
click at [358, 353] on button "Search" at bounding box center [350, 352] width 164 height 39
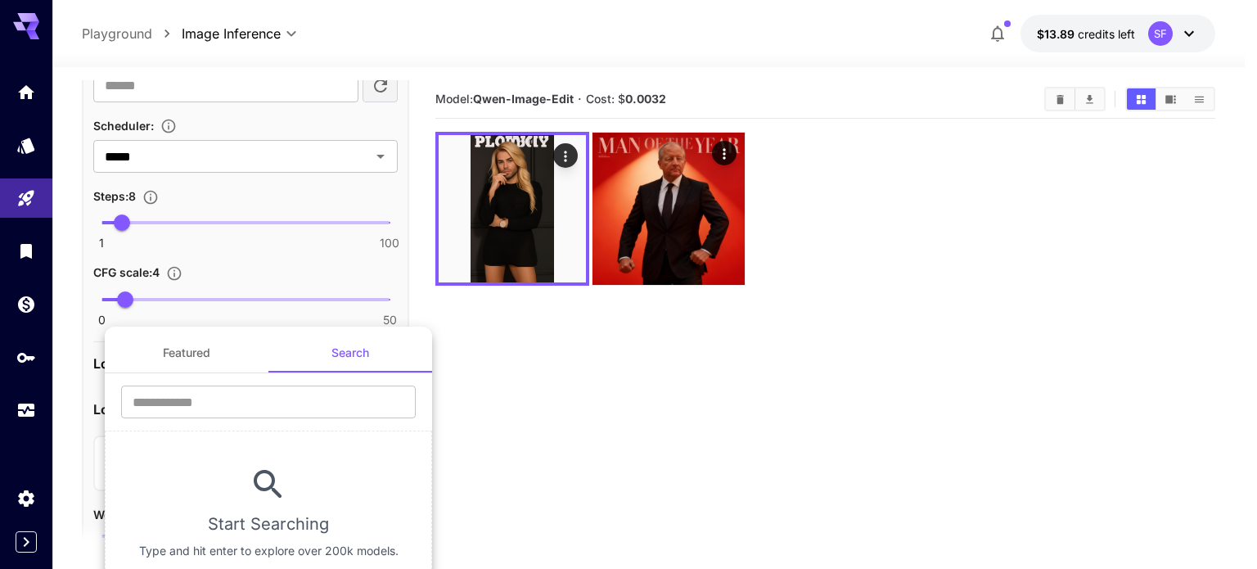
click at [177, 359] on button "Featured" at bounding box center [187, 352] width 164 height 39
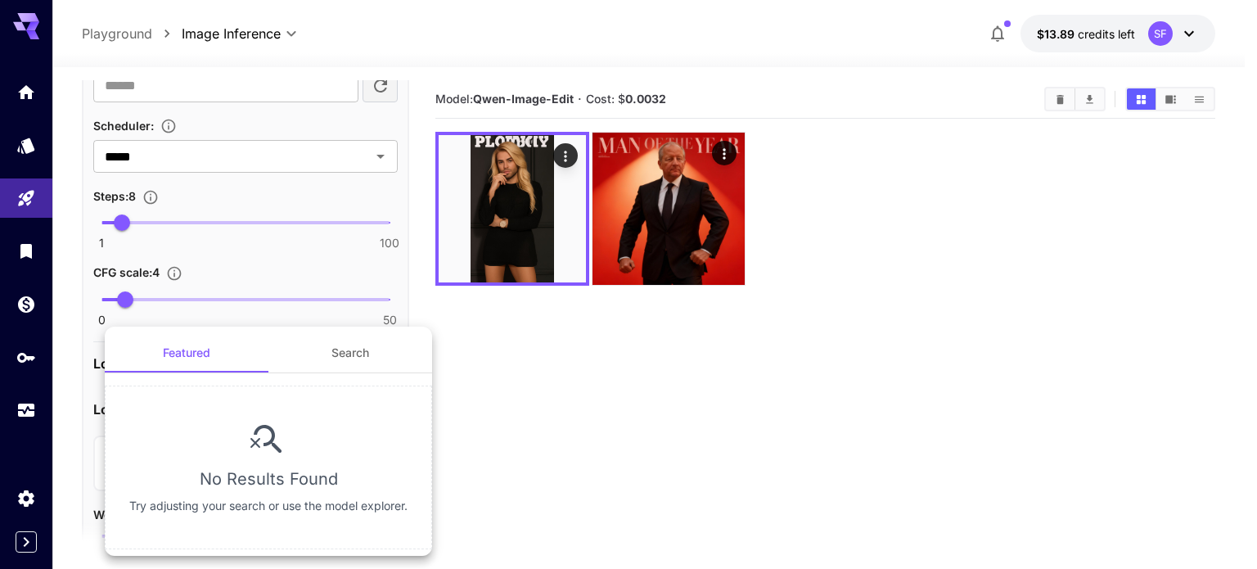
click at [527, 422] on div at bounding box center [628, 284] width 1257 height 569
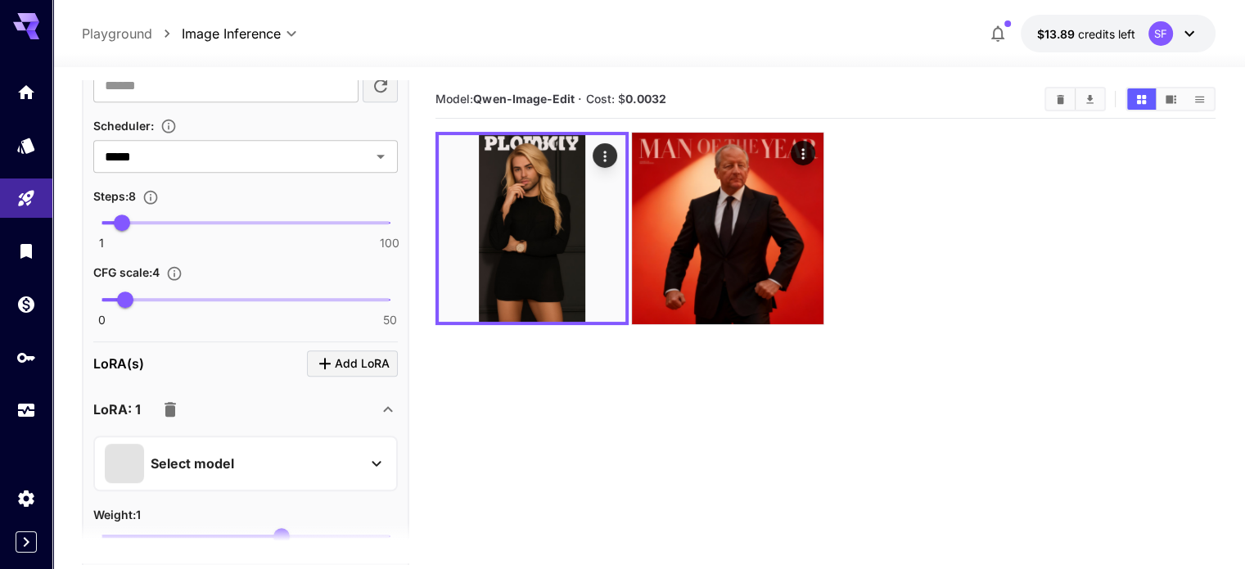
click at [162, 401] on icon "button" at bounding box center [170, 409] width 20 height 20
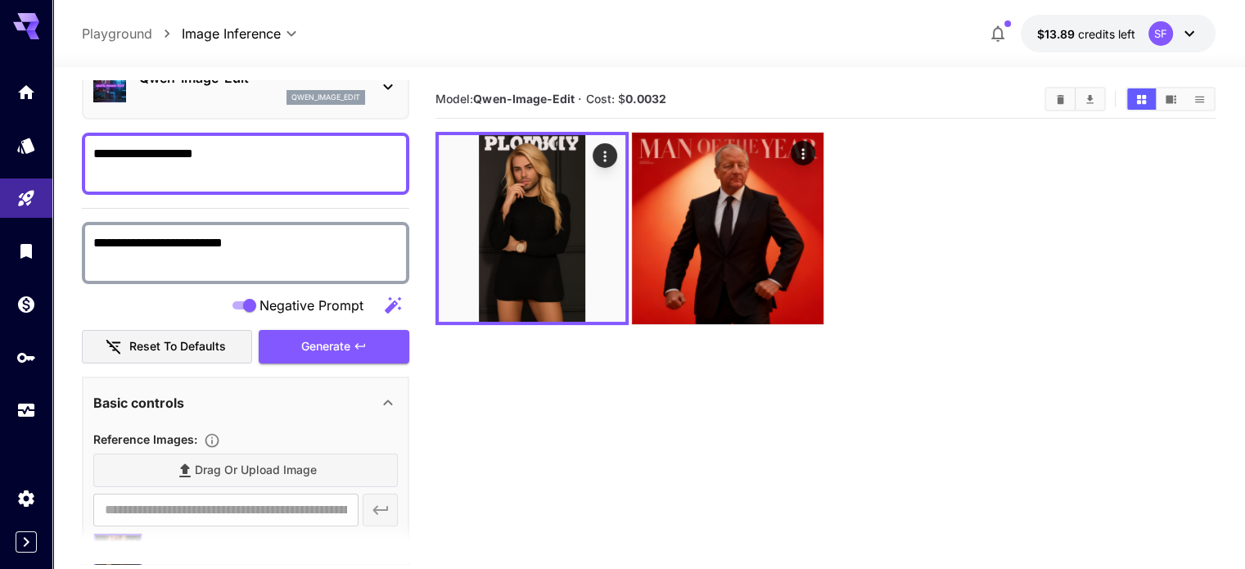
scroll to position [0, 0]
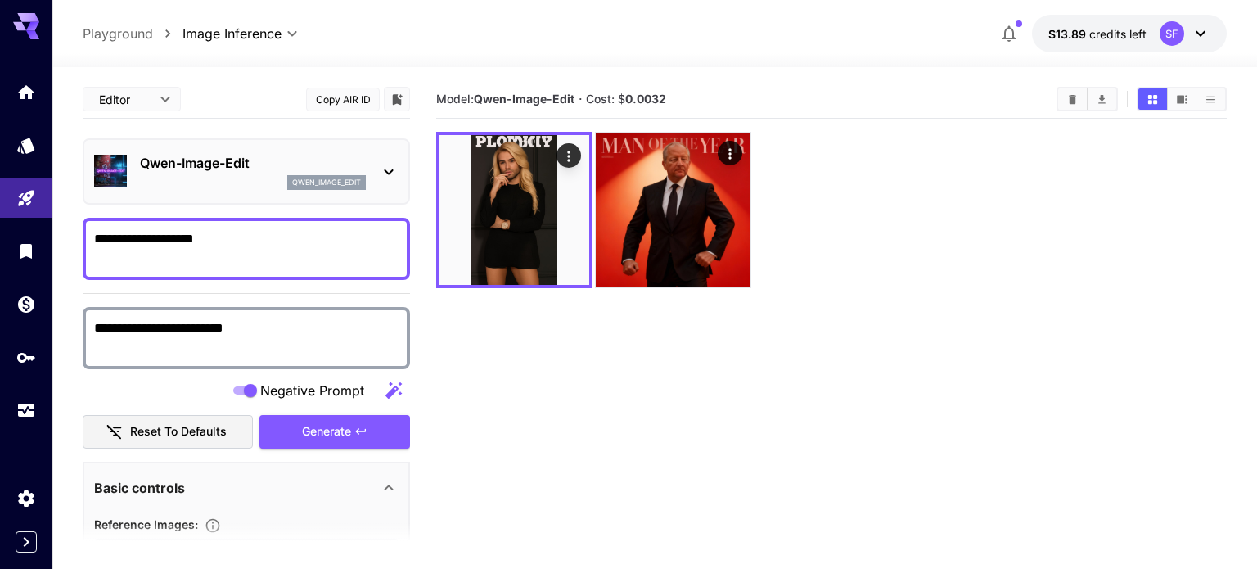
click at [154, 102] on body "**********" at bounding box center [628, 349] width 1257 height 698
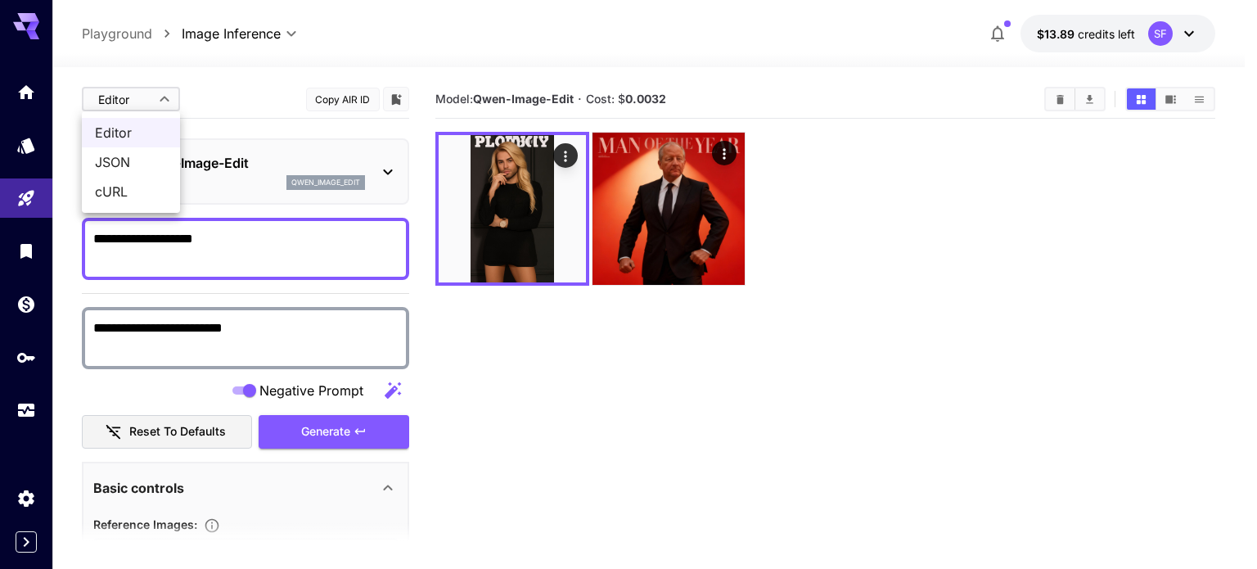
click at [115, 163] on span "JSON" at bounding box center [131, 162] width 72 height 20
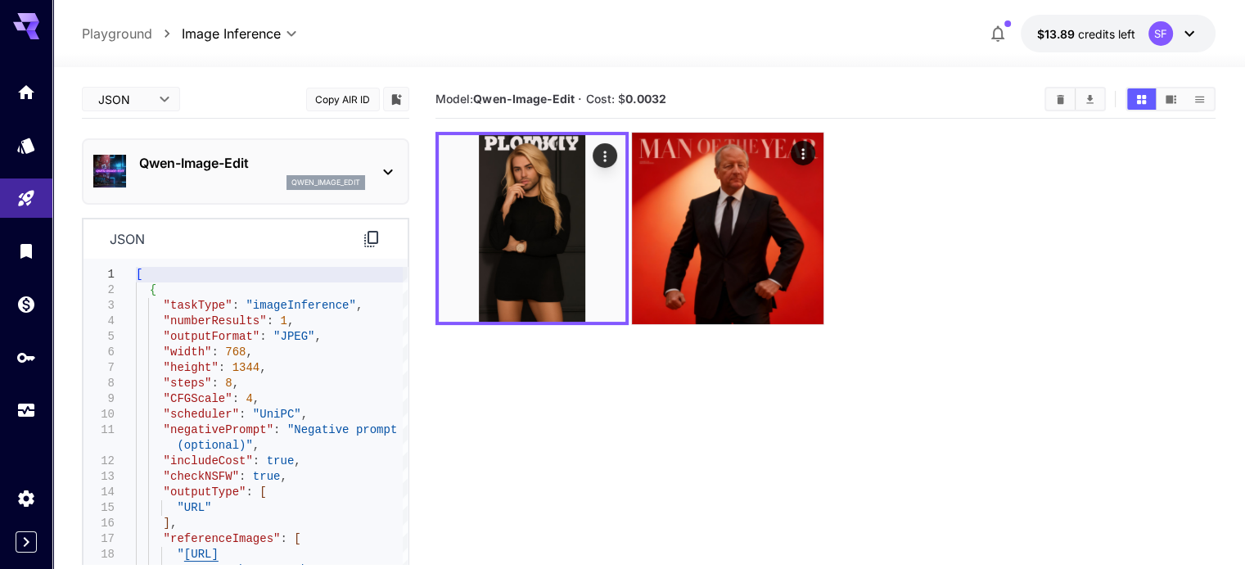
click at [375, 245] on icon at bounding box center [372, 239] width 20 height 20
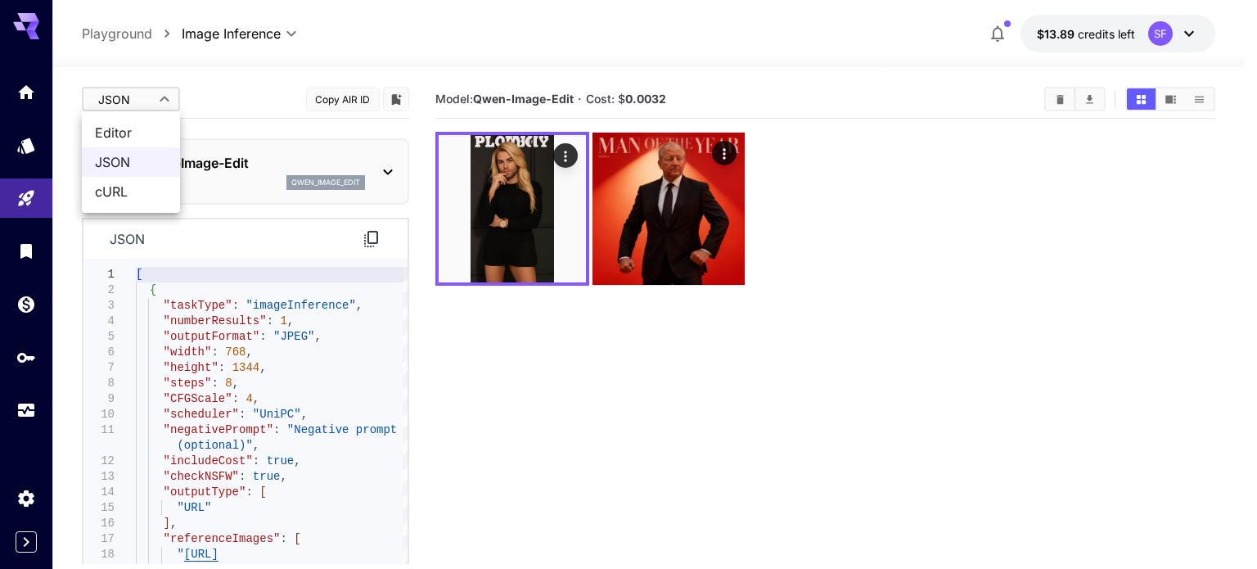
click at [106, 99] on body "**********" at bounding box center [628, 349] width 1257 height 698
click at [120, 133] on span "Editor" at bounding box center [131, 133] width 72 height 20
type input "****"
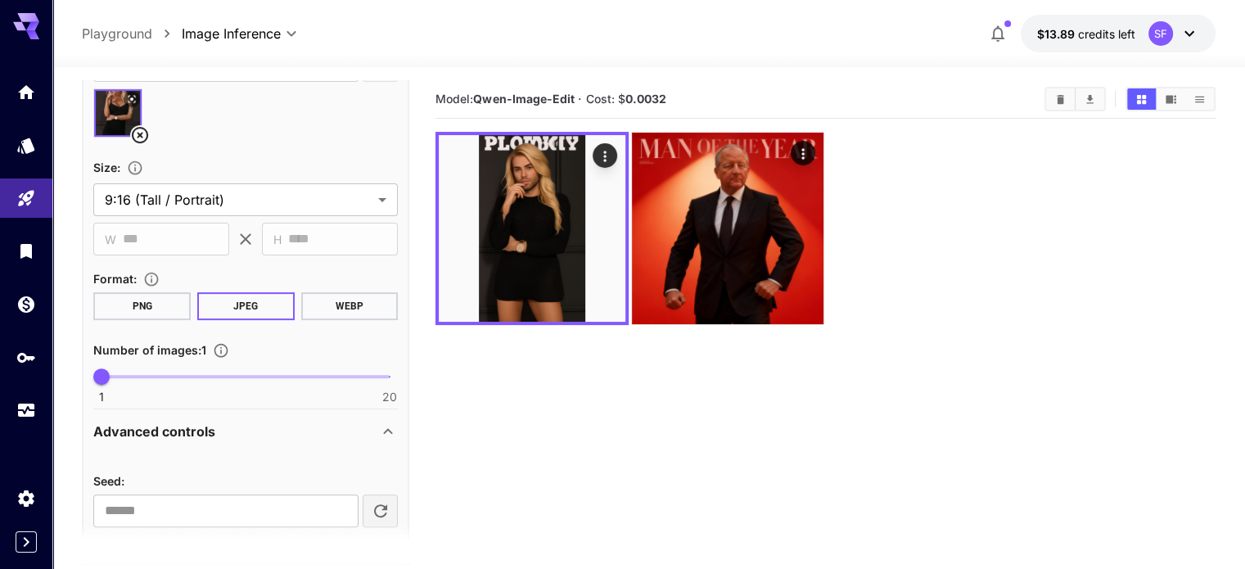
scroll to position [545, 0]
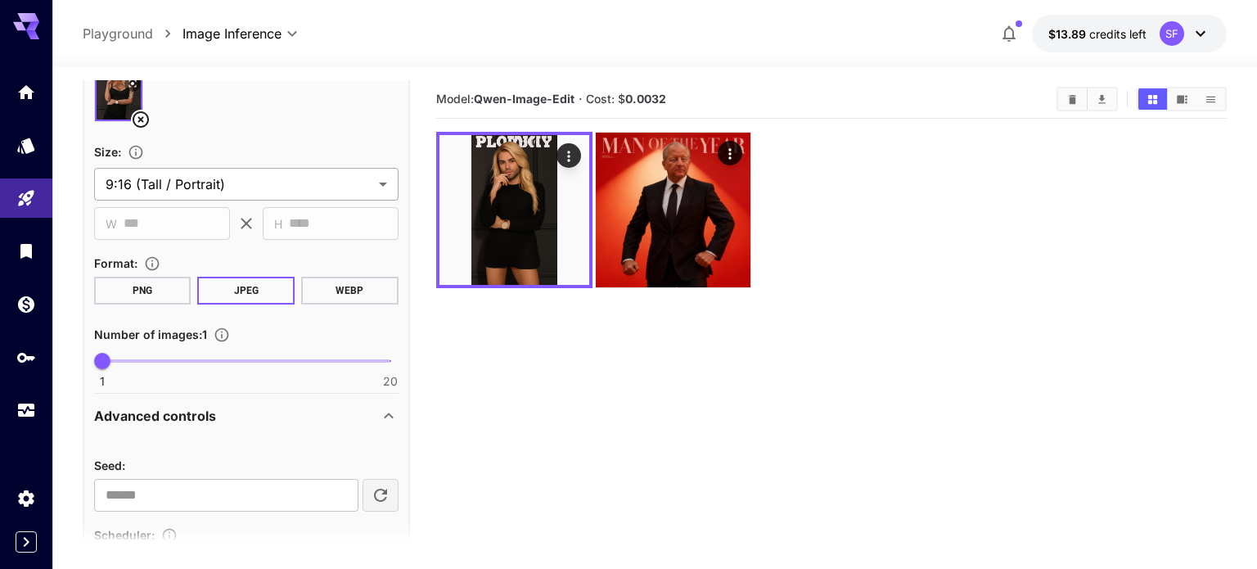
click at [370, 183] on body "**********" at bounding box center [628, 349] width 1257 height 698
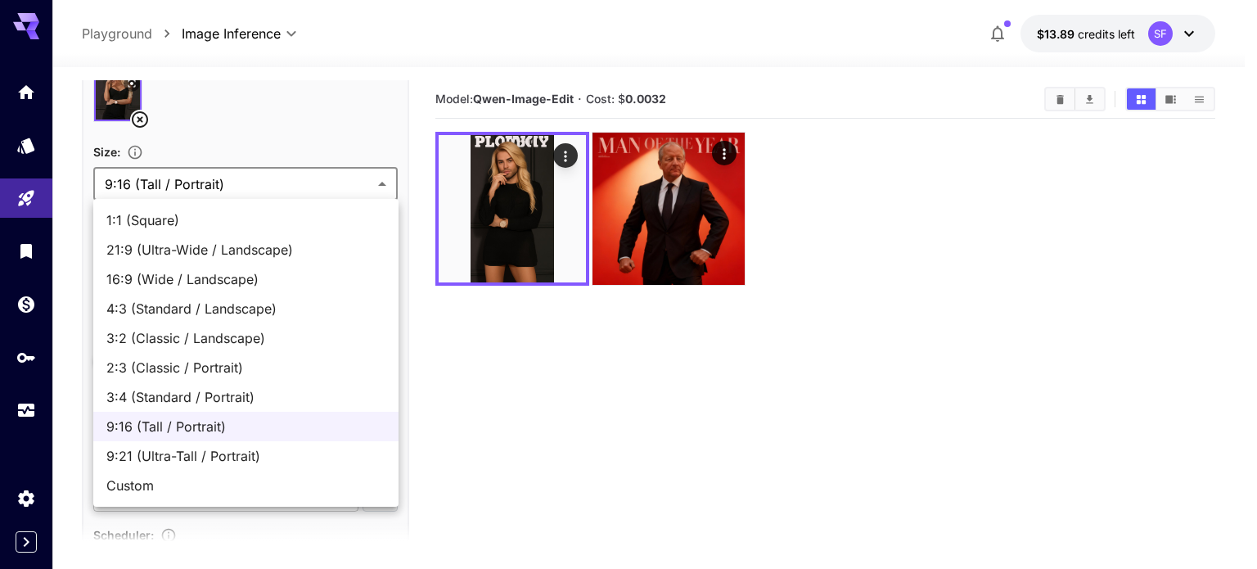
click at [174, 136] on div at bounding box center [628, 284] width 1257 height 569
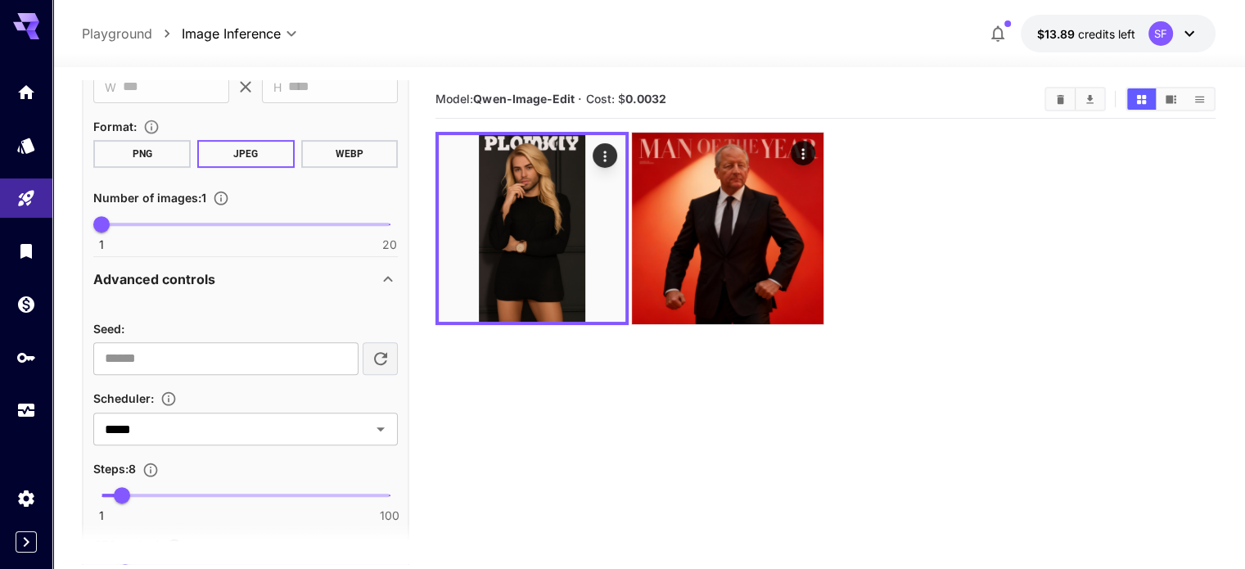
scroll to position [129, 0]
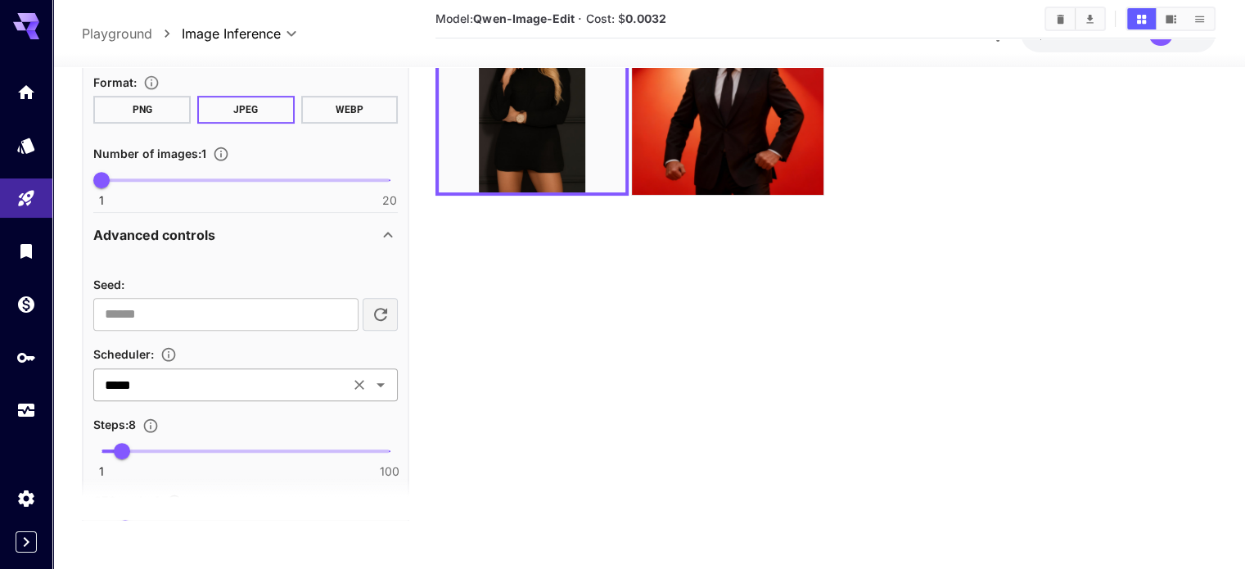
click at [381, 383] on icon "Open" at bounding box center [381, 385] width 8 height 4
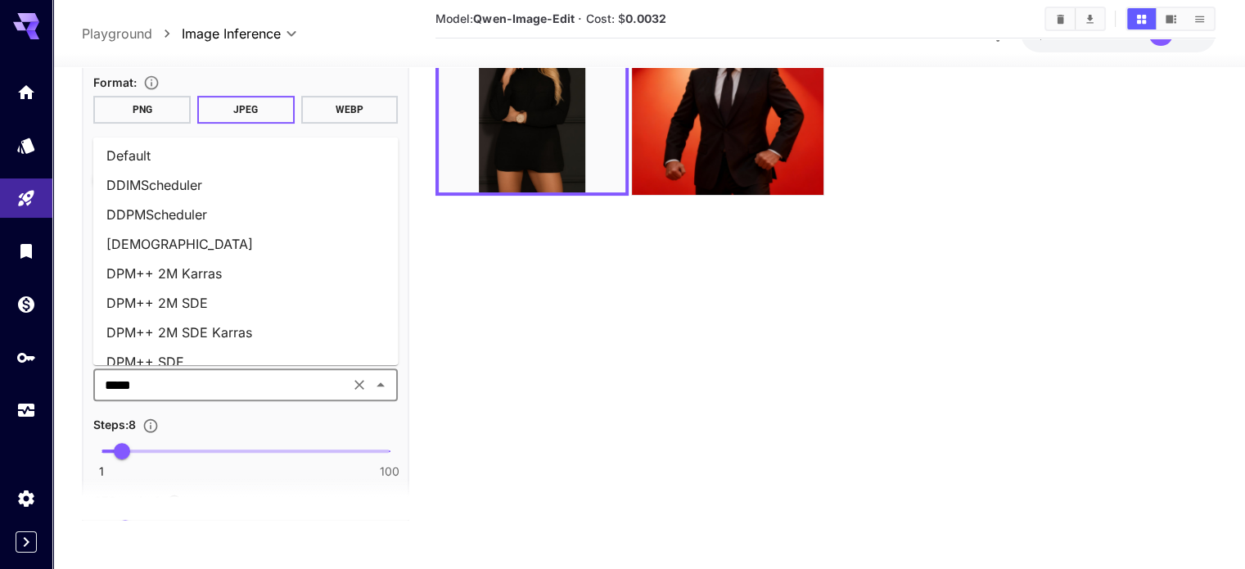
scroll to position [0, 0]
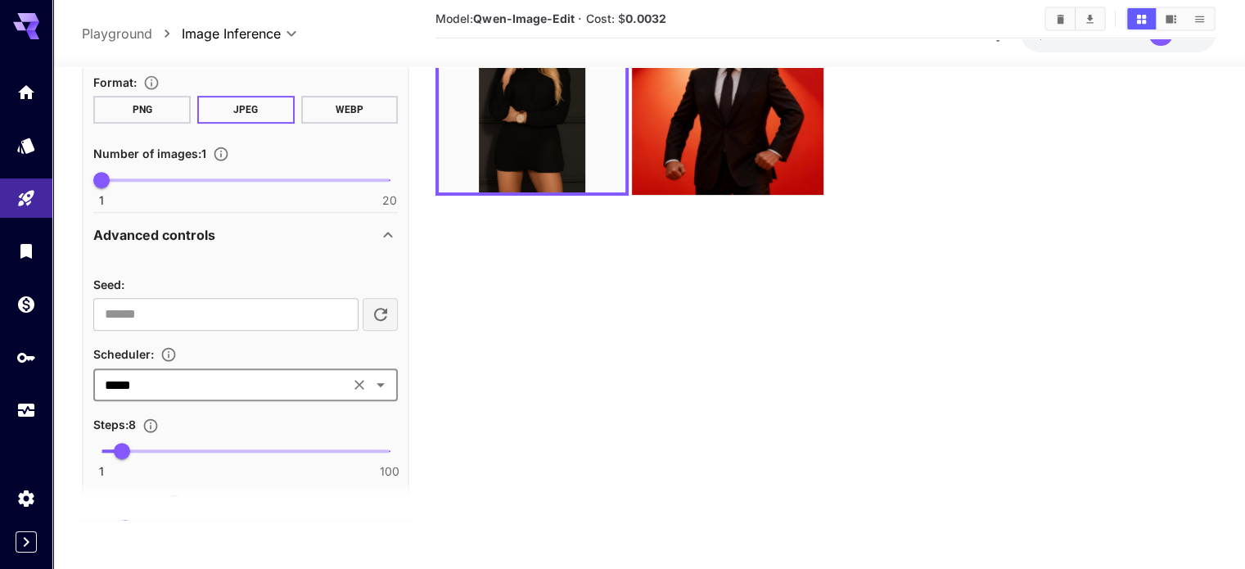
click at [381, 378] on icon "Open" at bounding box center [381, 385] width 20 height 20
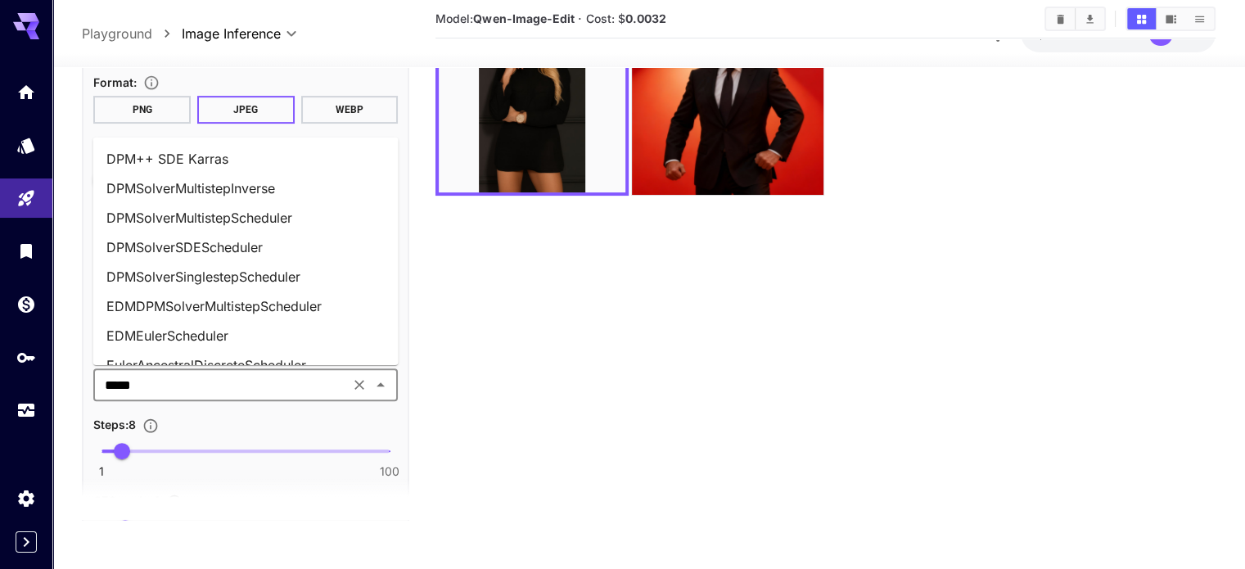
scroll to position [212, 0]
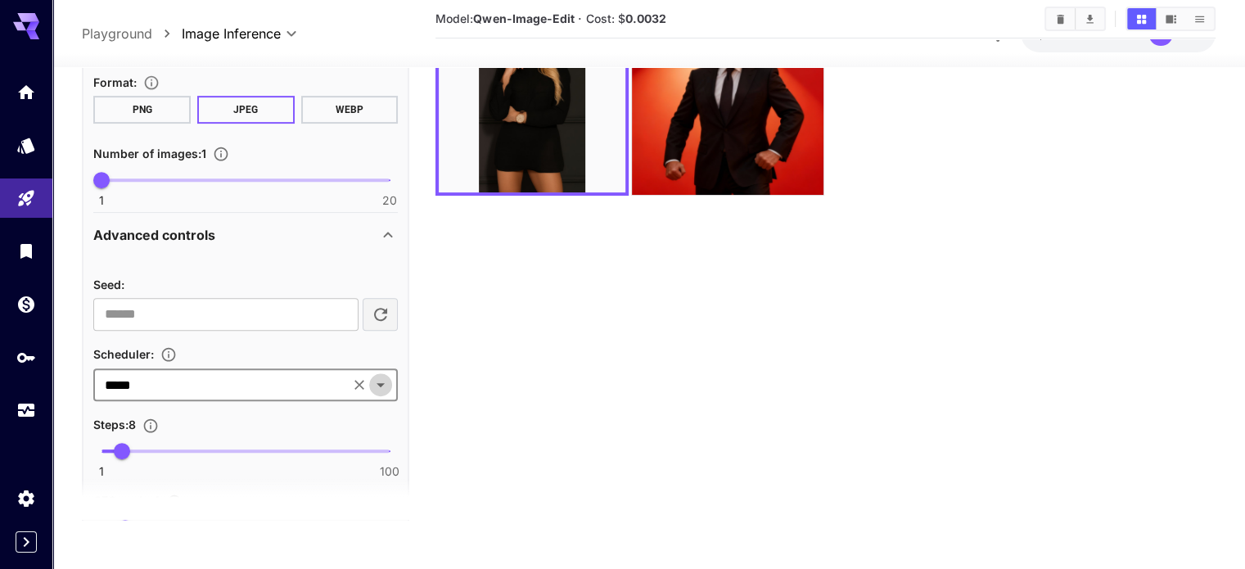
click at [381, 383] on icon "Open" at bounding box center [381, 385] width 8 height 4
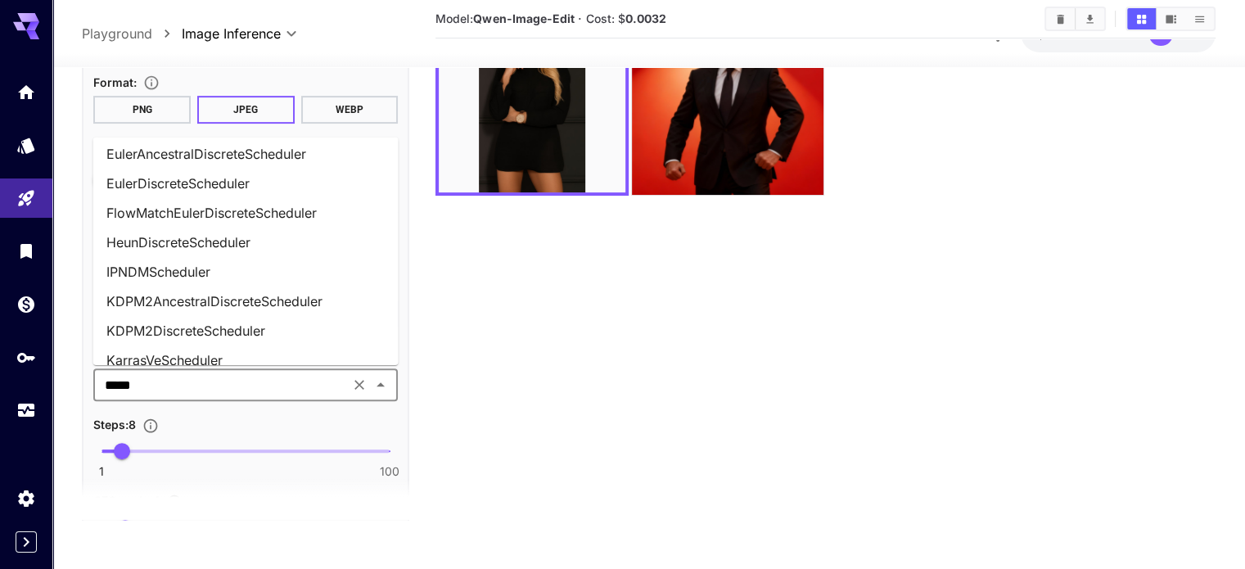
scroll to position [456, 0]
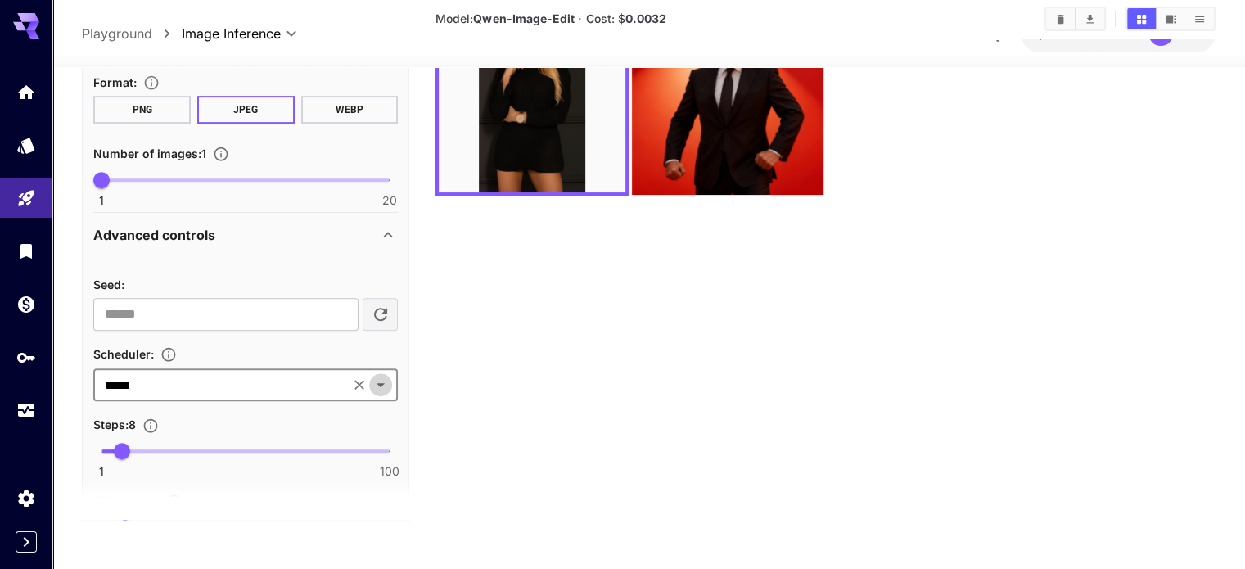
click at [386, 378] on icon "Open" at bounding box center [381, 385] width 20 height 20
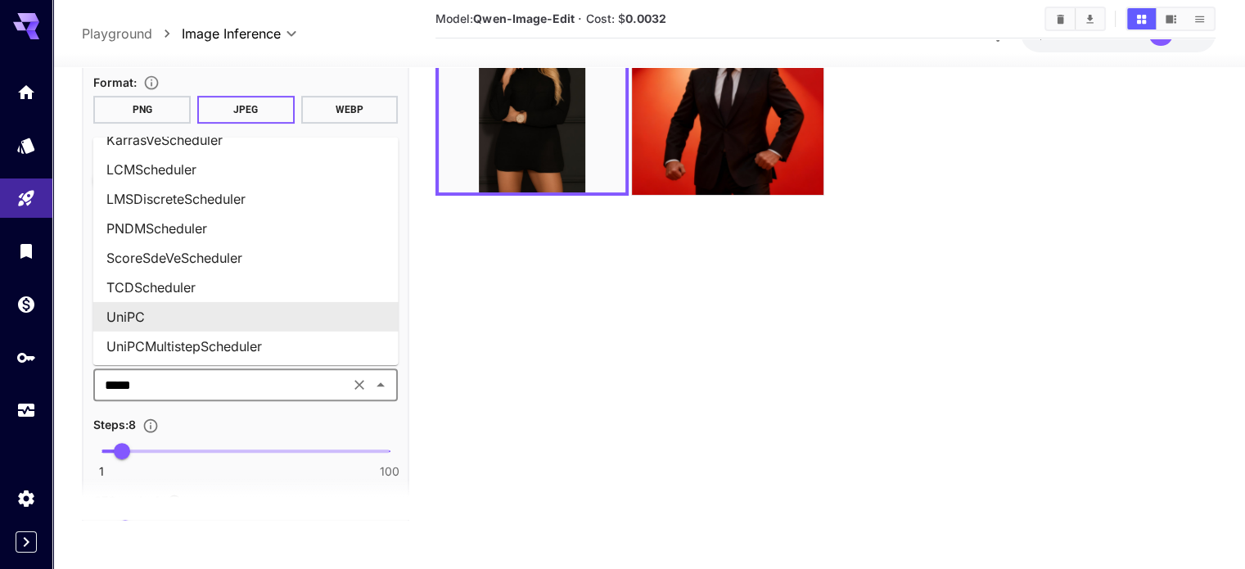
scroll to position [661, 0]
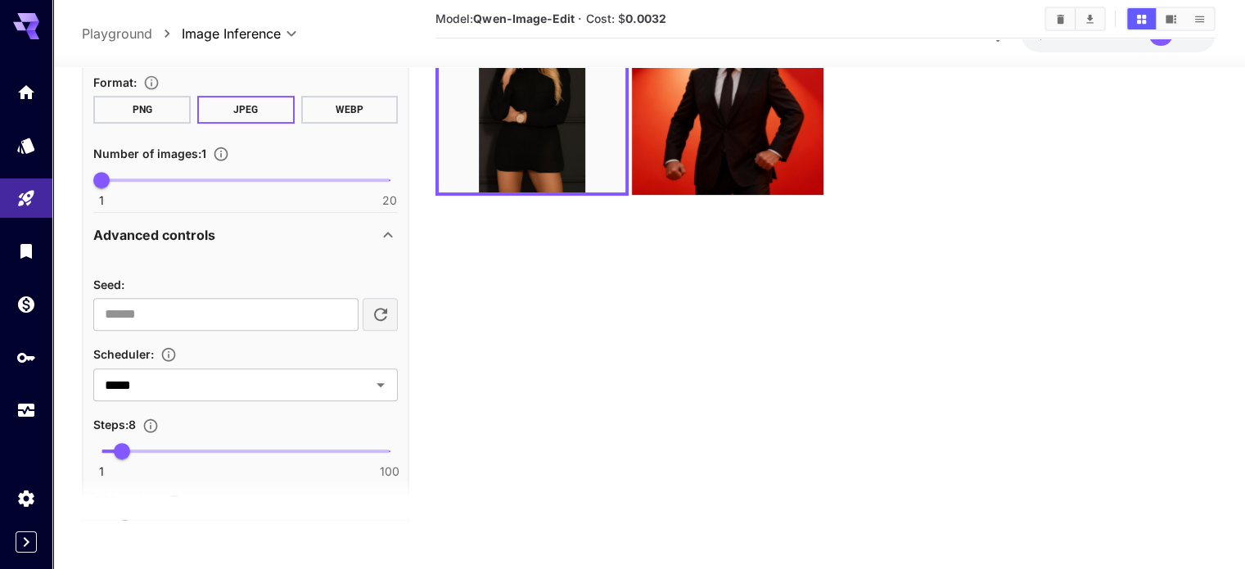
click at [458, 442] on section "Model: Qwen-Image-Edit · Cost: $ 0.0032" at bounding box center [824, 235] width 779 height 569
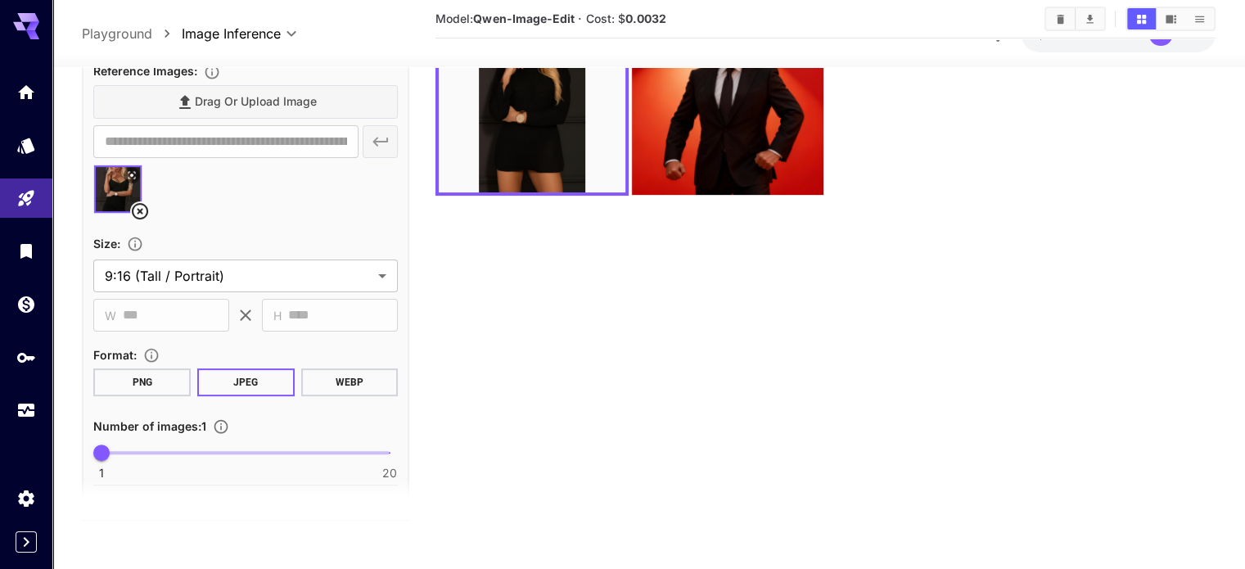
scroll to position [273, 0]
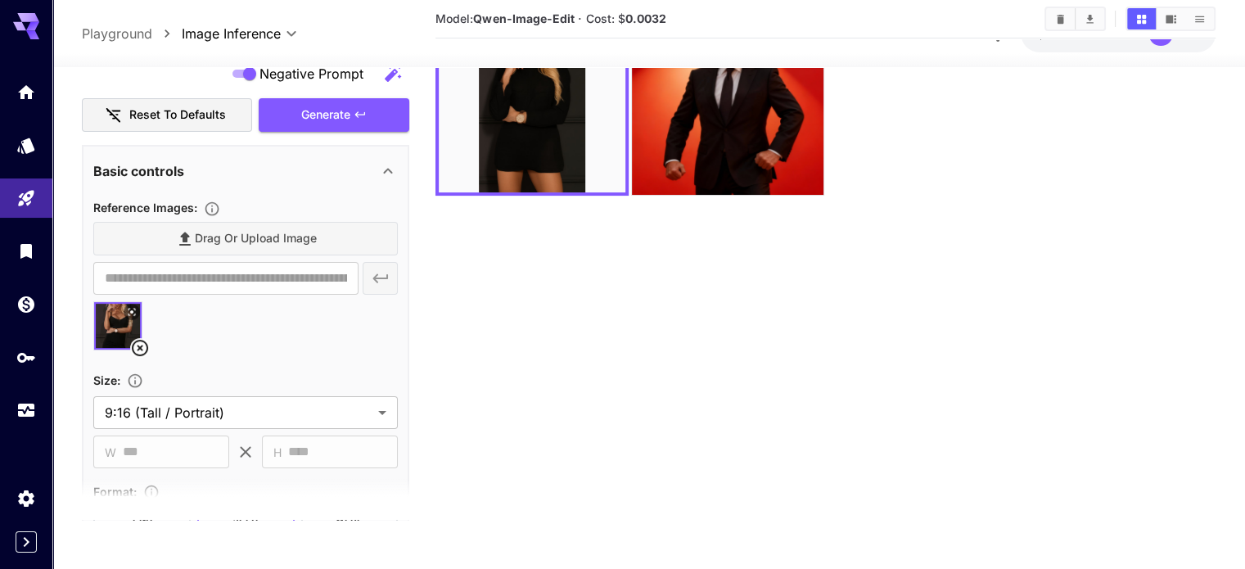
click at [265, 237] on div "Drag or upload image" at bounding box center [245, 240] width 305 height 34
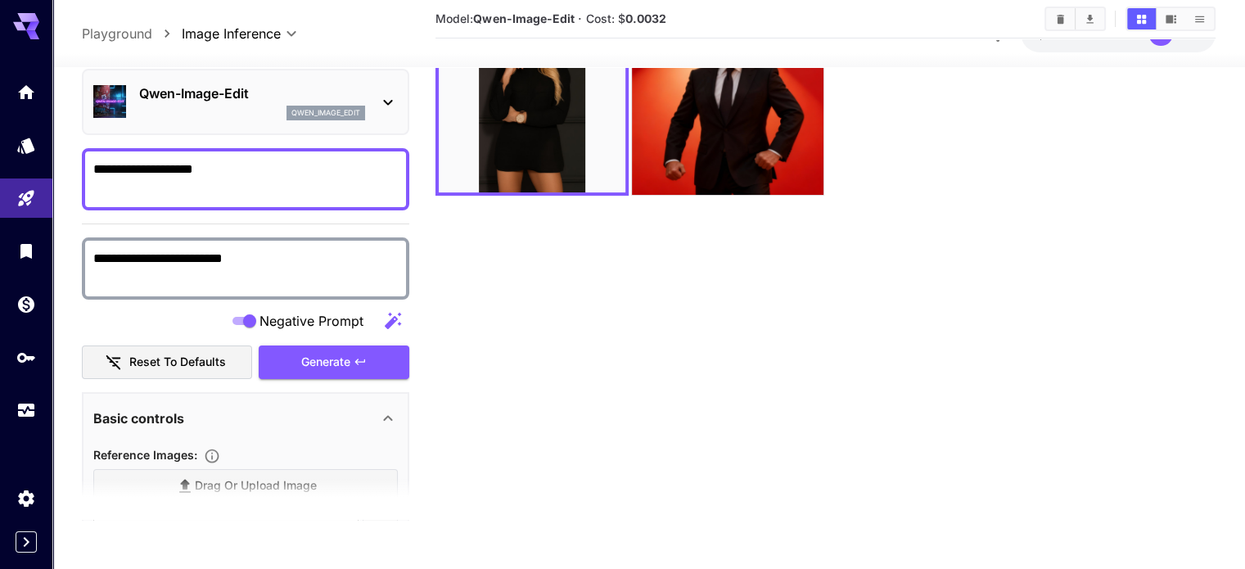
scroll to position [0, 0]
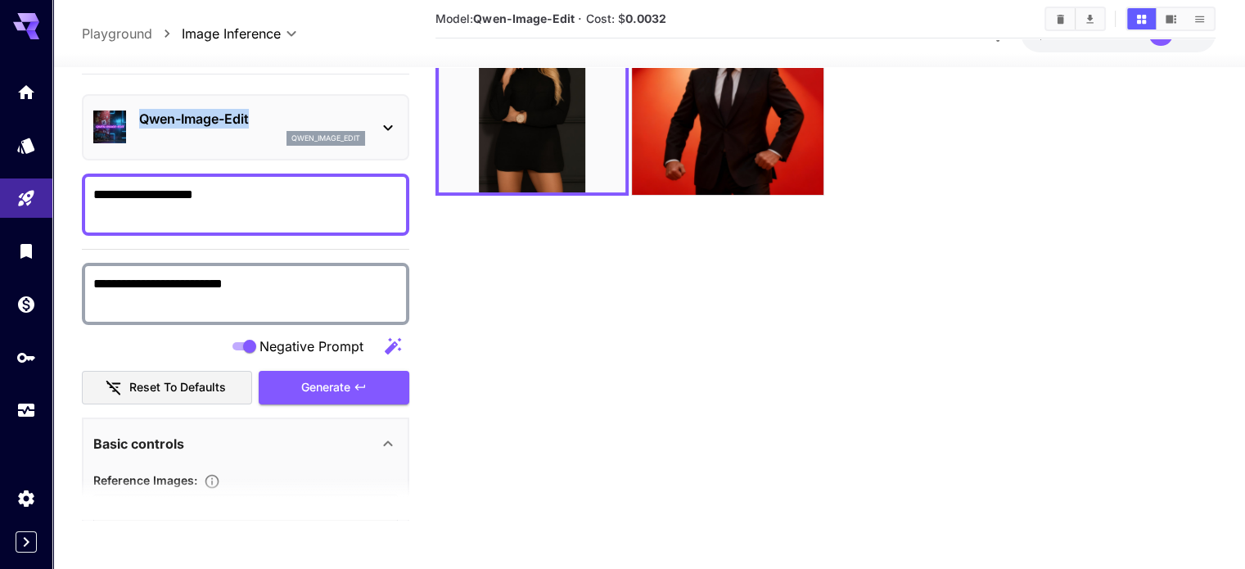
drag, startPoint x: 262, startPoint y: 111, endPoint x: 141, endPoint y: 111, distance: 121.1
click at [141, 111] on p "Qwen-Image-Edit" at bounding box center [252, 119] width 226 height 20
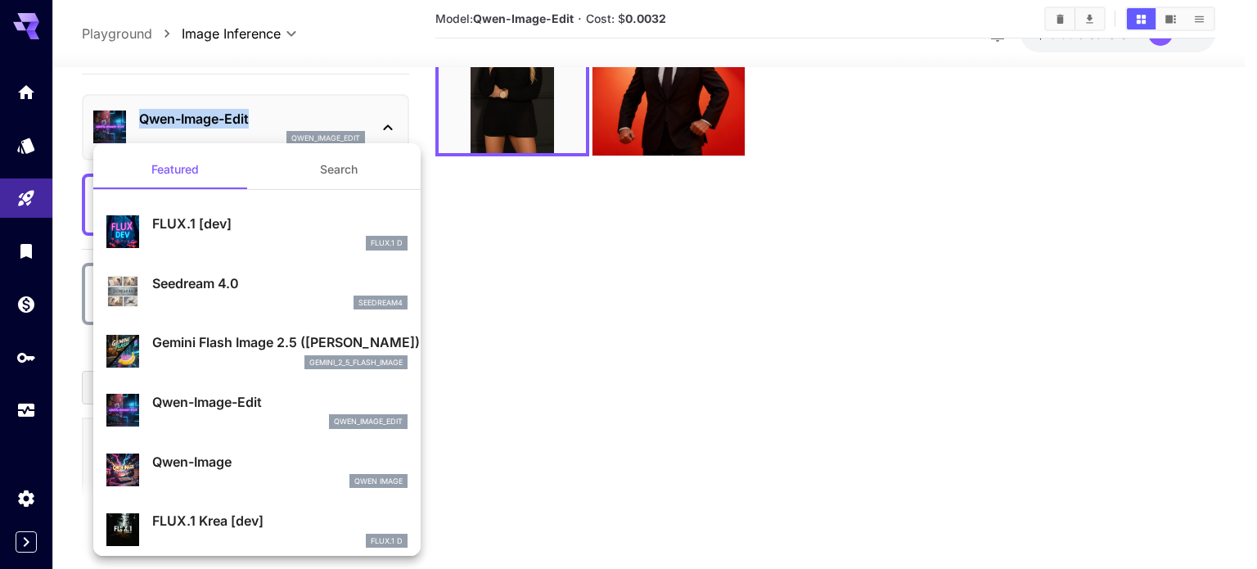
copy p "Qwen-Image-Edit"
click at [469, 248] on div at bounding box center [628, 284] width 1257 height 569
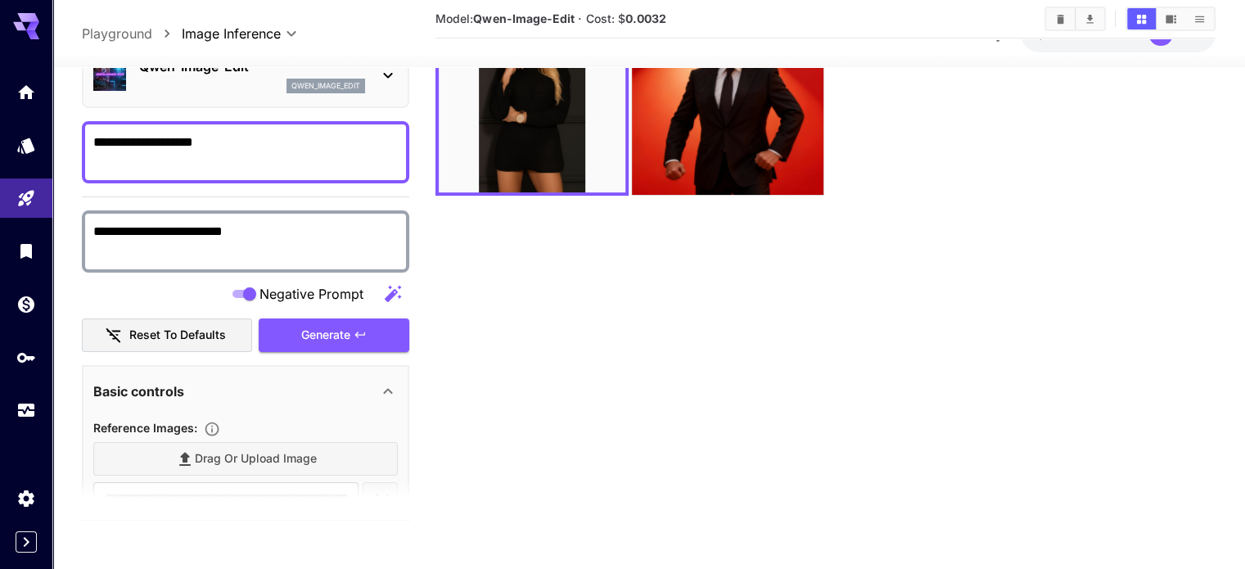
scroll to position [273, 0]
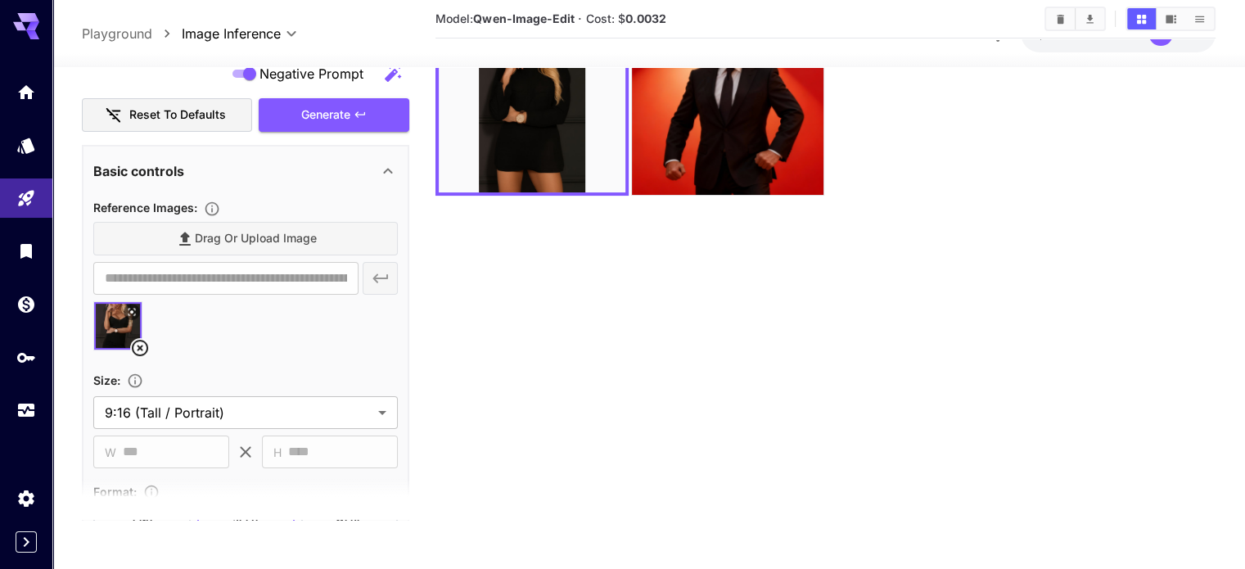
click at [141, 345] on icon at bounding box center [140, 348] width 16 height 16
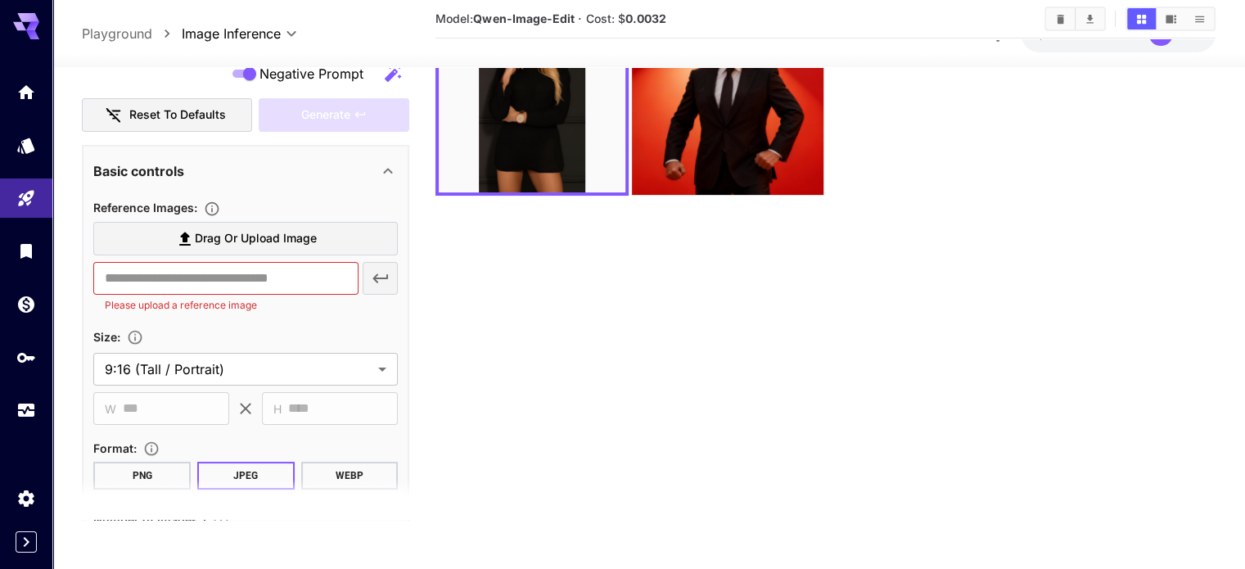
click at [282, 235] on span "Drag or upload image" at bounding box center [256, 239] width 122 height 20
click at [0, 0] on input "Drag or upload image" at bounding box center [0, 0] width 0 height 0
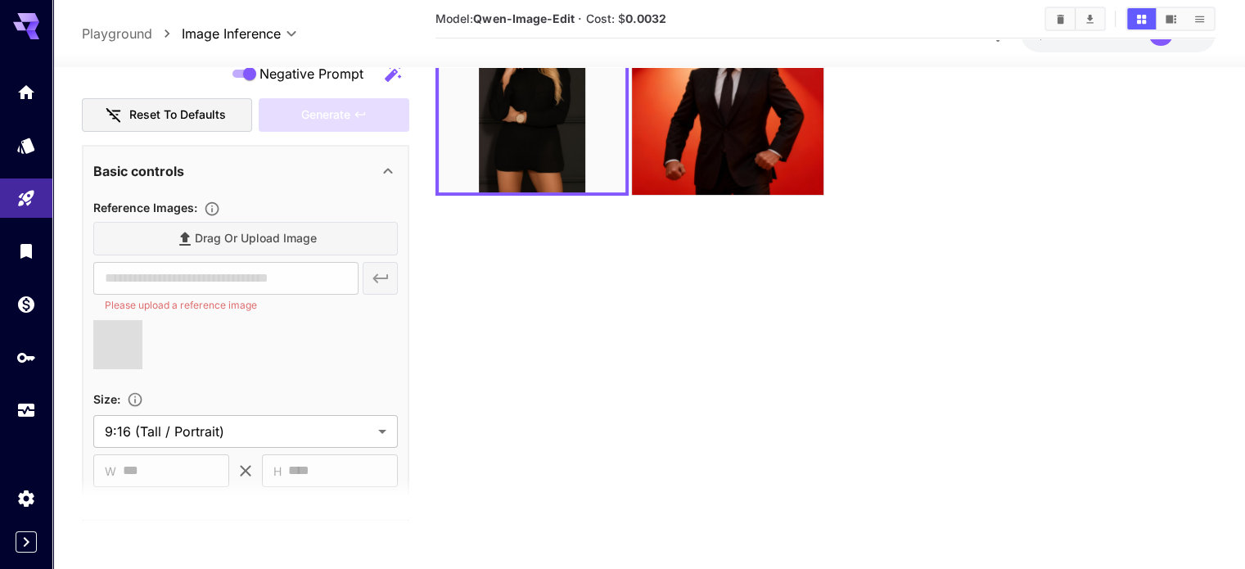
type input "**********"
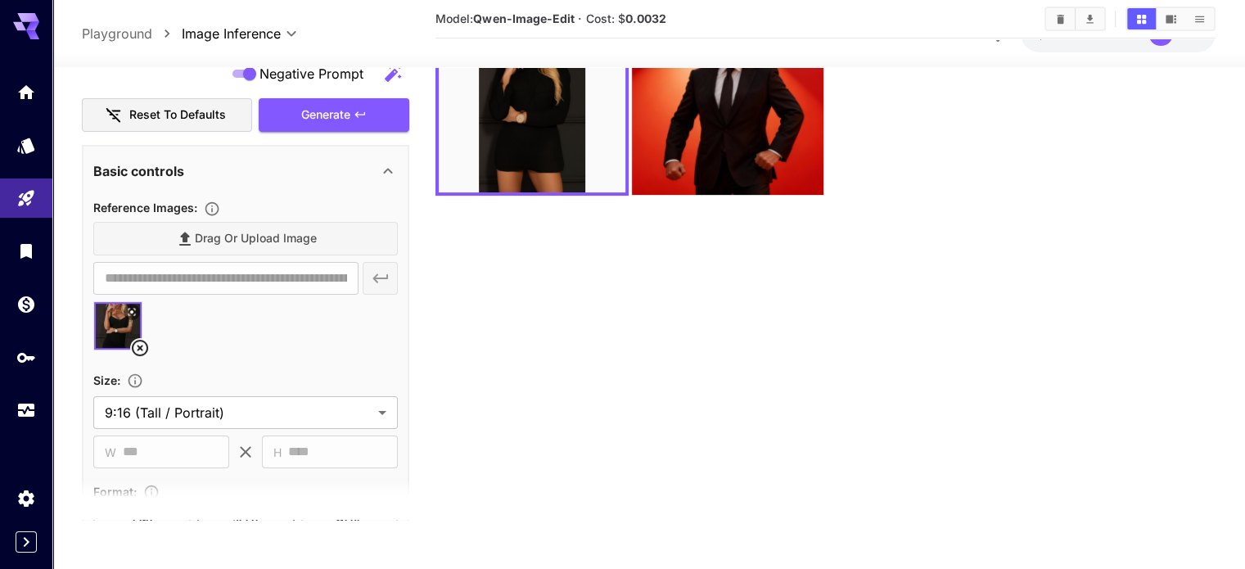
click at [238, 235] on div "Drag or upload image" at bounding box center [245, 240] width 305 height 34
click at [255, 228] on div "Drag or upload image" at bounding box center [245, 240] width 305 height 34
click at [203, 238] on div "Drag or upload image" at bounding box center [245, 240] width 305 height 34
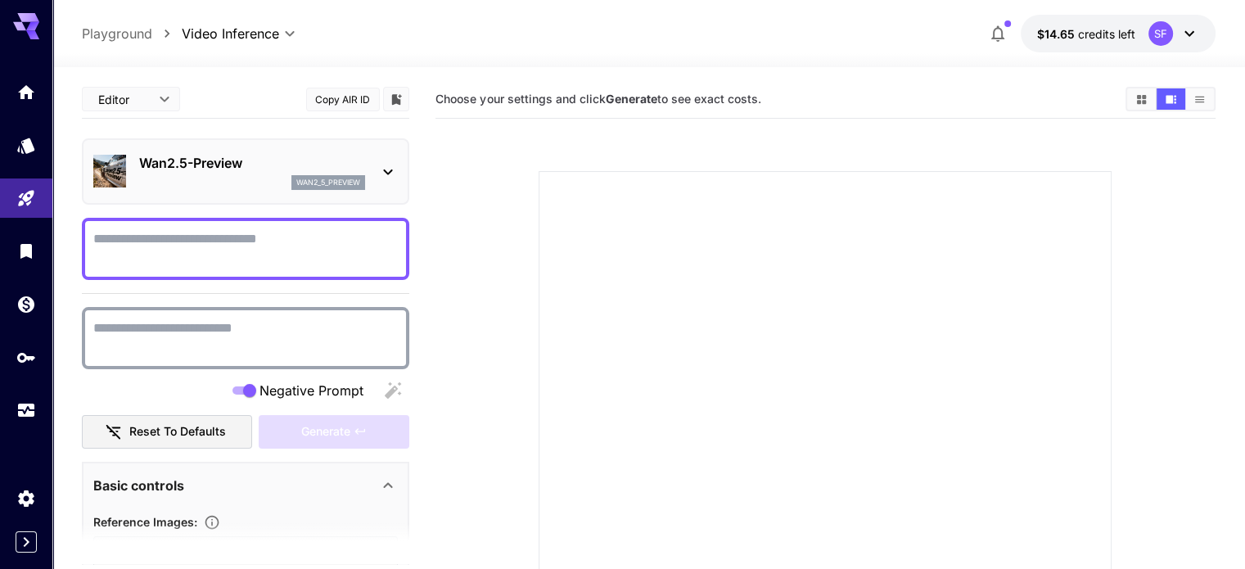
click at [246, 250] on textarea "Negative Prompt" at bounding box center [245, 248] width 305 height 39
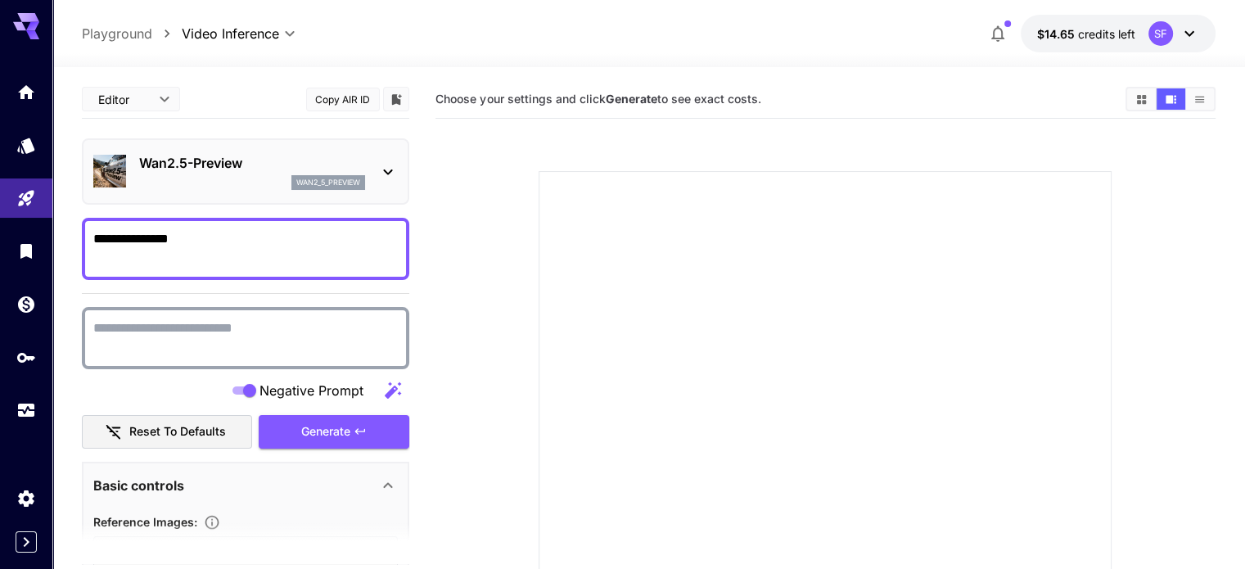
type textarea "**********"
drag, startPoint x: 308, startPoint y: 333, endPoint x: 82, endPoint y: 332, distance: 225.9
click at [82, 332] on div "**********" at bounding box center [245, 338] width 327 height 62
click at [395, 385] on icon "button" at bounding box center [393, 390] width 16 height 16
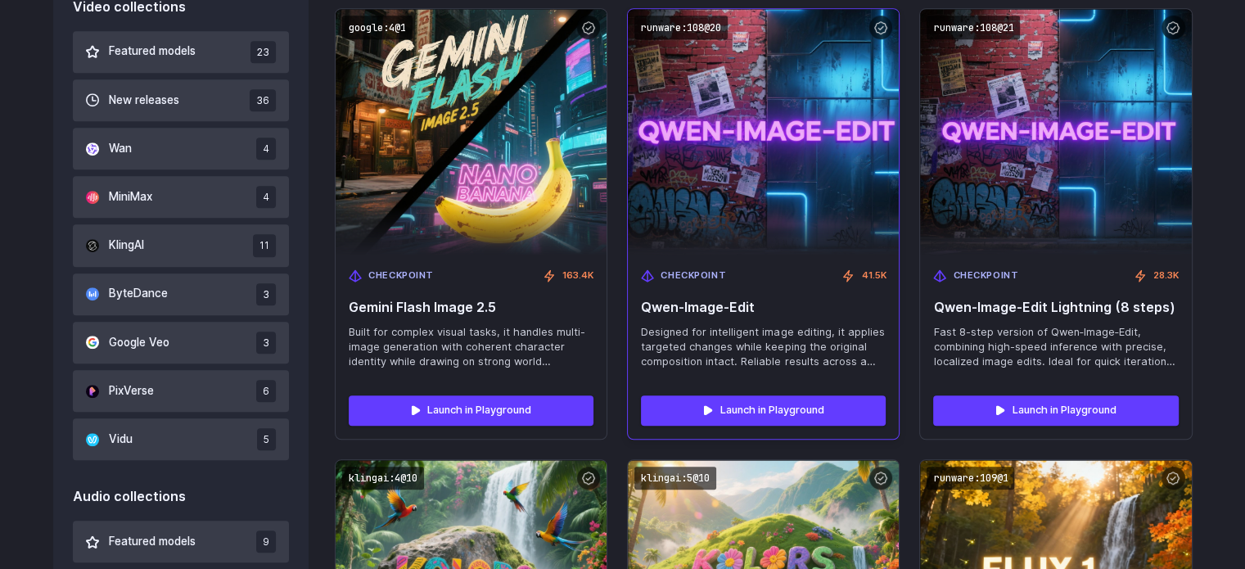
scroll to position [1091, 0]
